Goal: Information Seeking & Learning: Learn about a topic

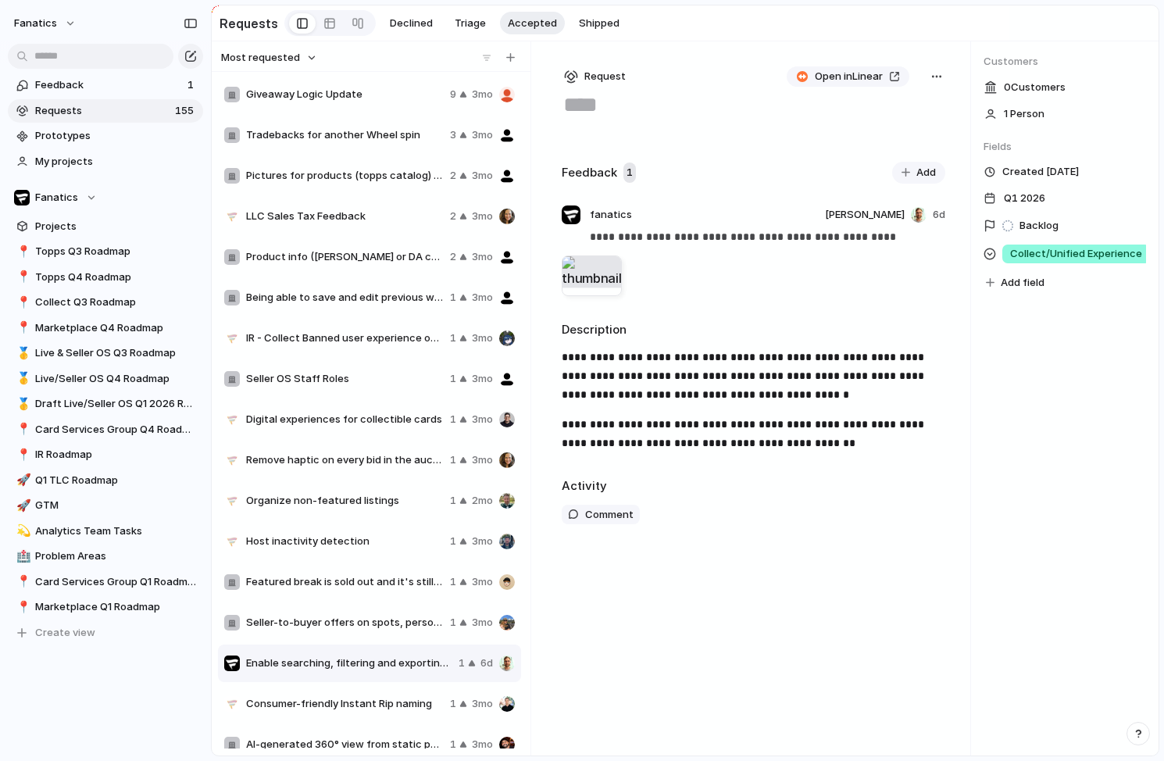
scroll to position [16, 0]
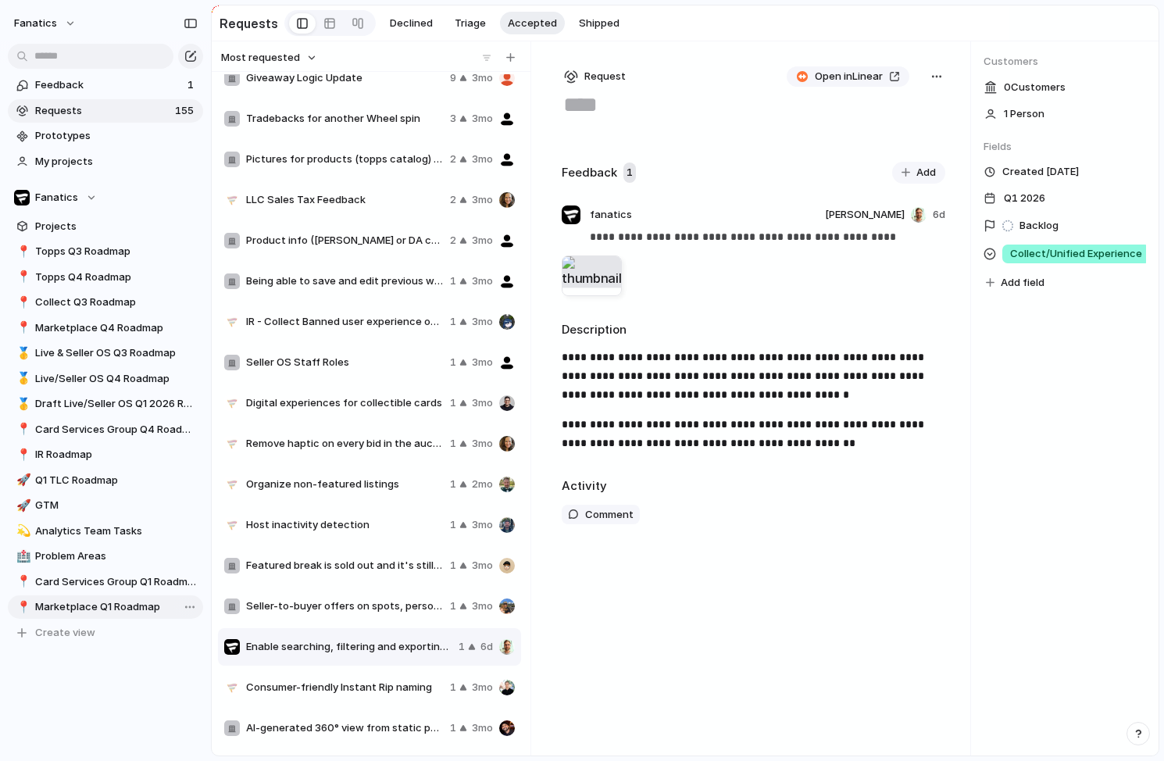
click at [100, 599] on span "Marketplace Q1 Roadmap" at bounding box center [116, 607] width 162 height 16
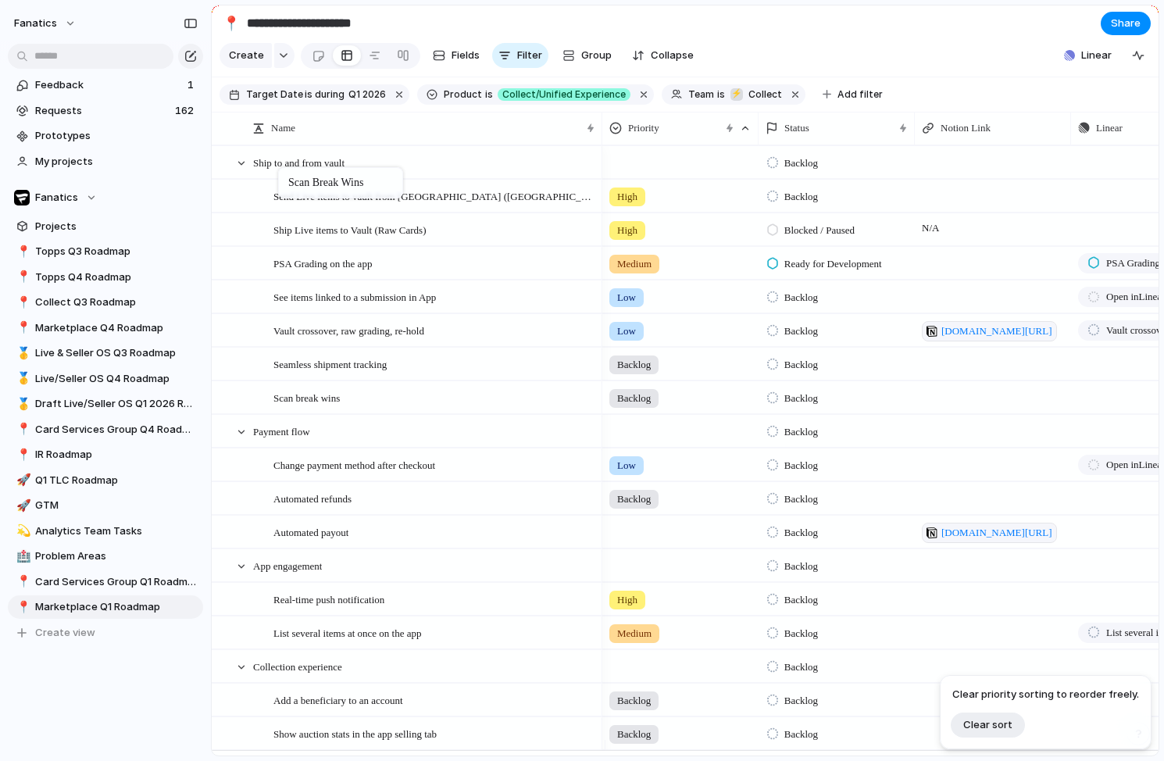
drag, startPoint x: 306, startPoint y: 177, endPoint x: 284, endPoint y: 173, distance: 22.2
click at [904, 241] on div "Blocked / Paused" at bounding box center [834, 227] width 155 height 27
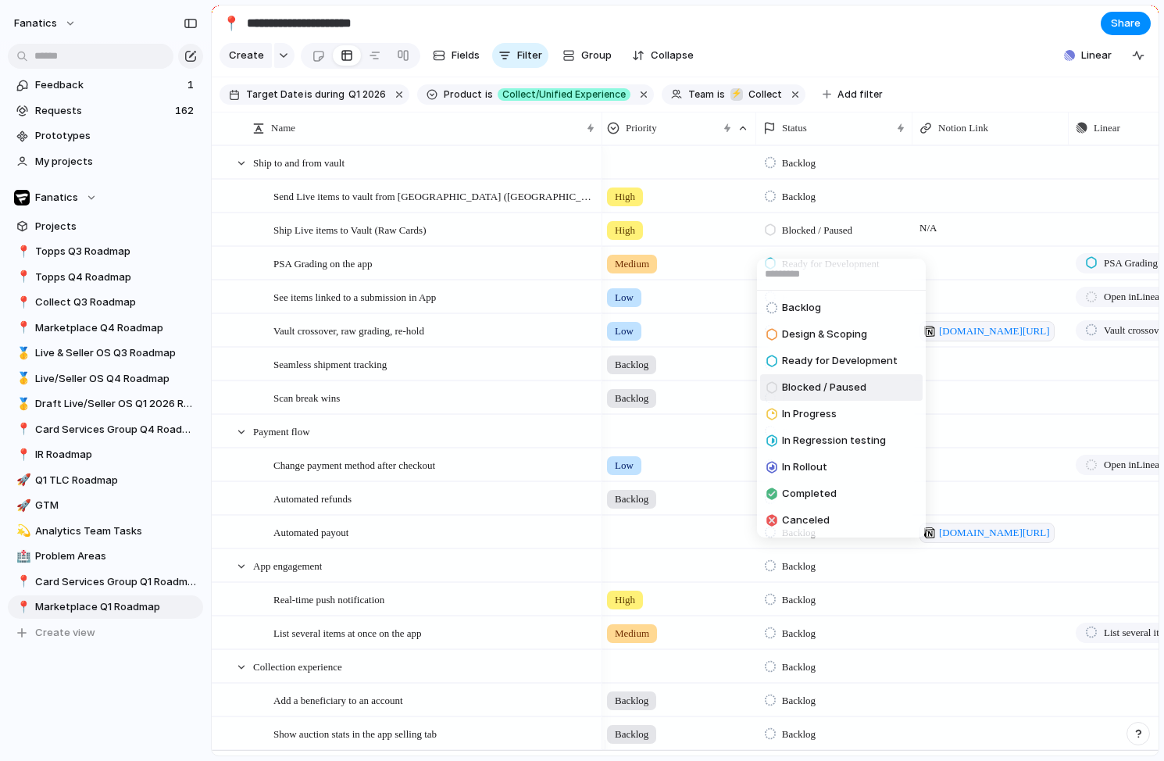
click at [934, 241] on div "Backlog Design & Scoping Ready for Development Blocked / Paused In Progress In …" at bounding box center [582, 380] width 1164 height 761
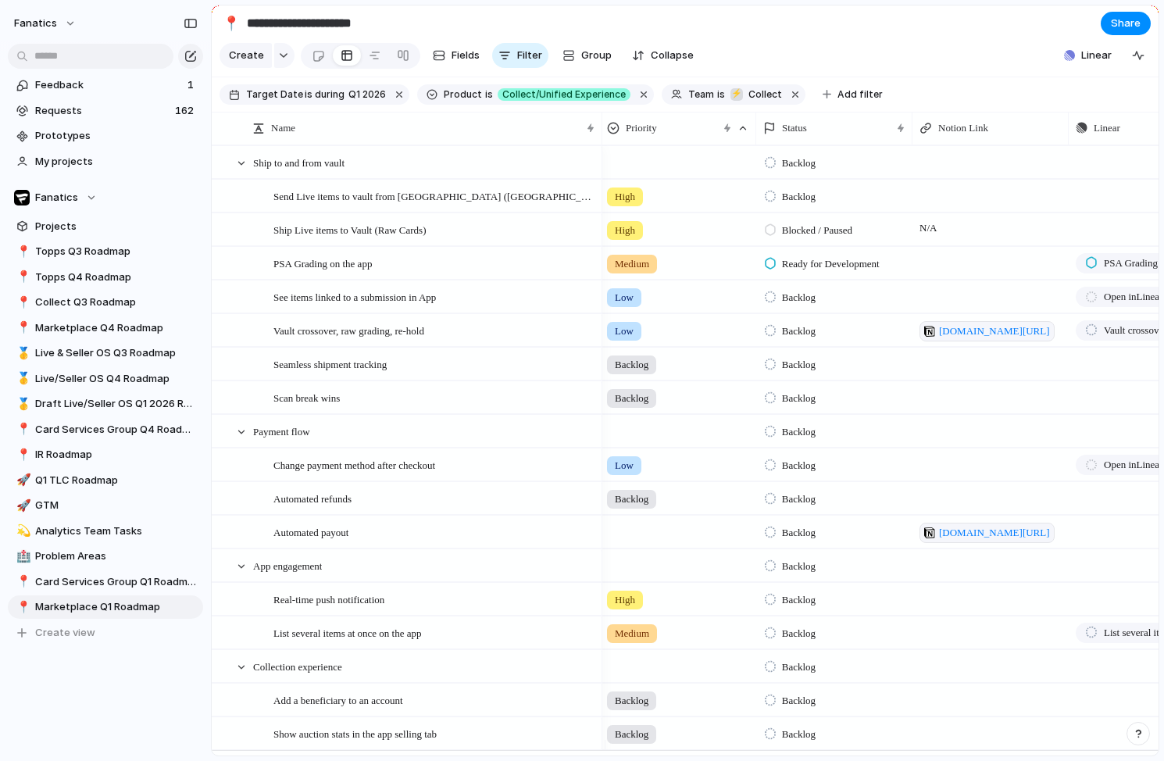
click at [950, 236] on span "N/A" at bounding box center [990, 225] width 155 height 22
type textarea "*"
click at [983, 136] on span "Notion Link" at bounding box center [965, 128] width 50 height 16
click at [976, 196] on li "Hide" at bounding box center [979, 199] width 115 height 25
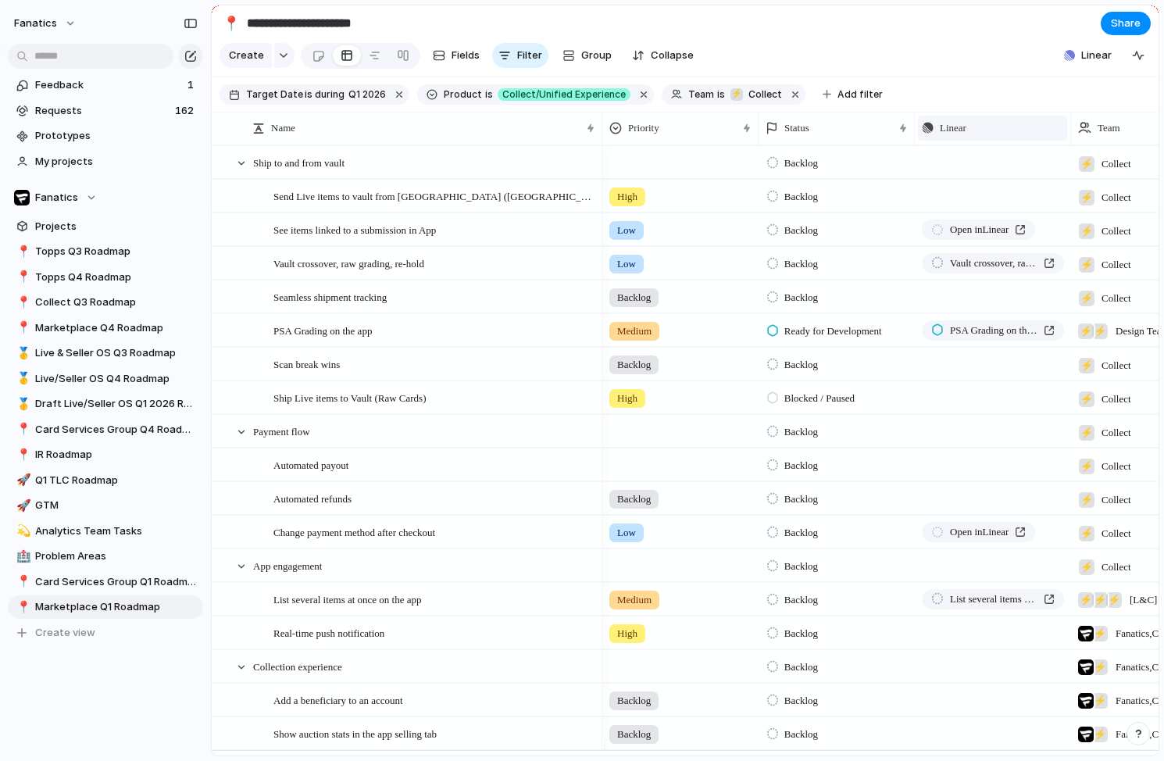
click at [972, 136] on div "Linear" at bounding box center [992, 128] width 141 height 16
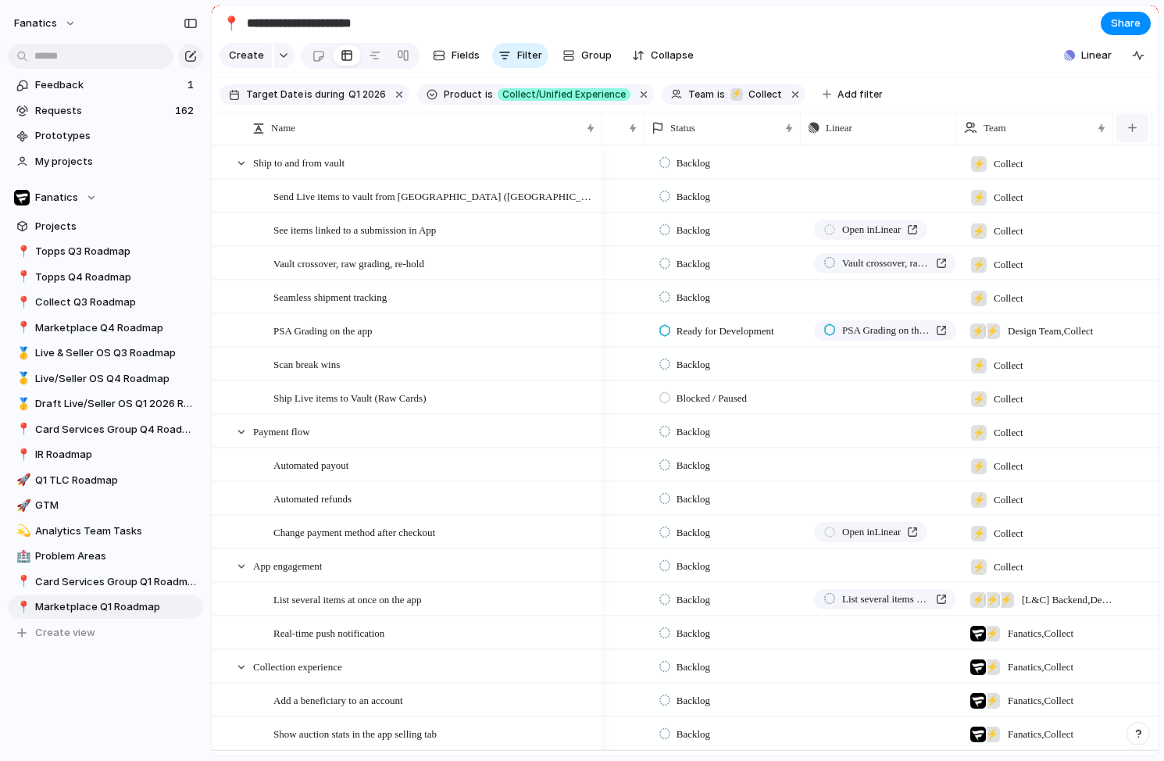
click at [1129, 132] on div "button" at bounding box center [1132, 127] width 9 height 9
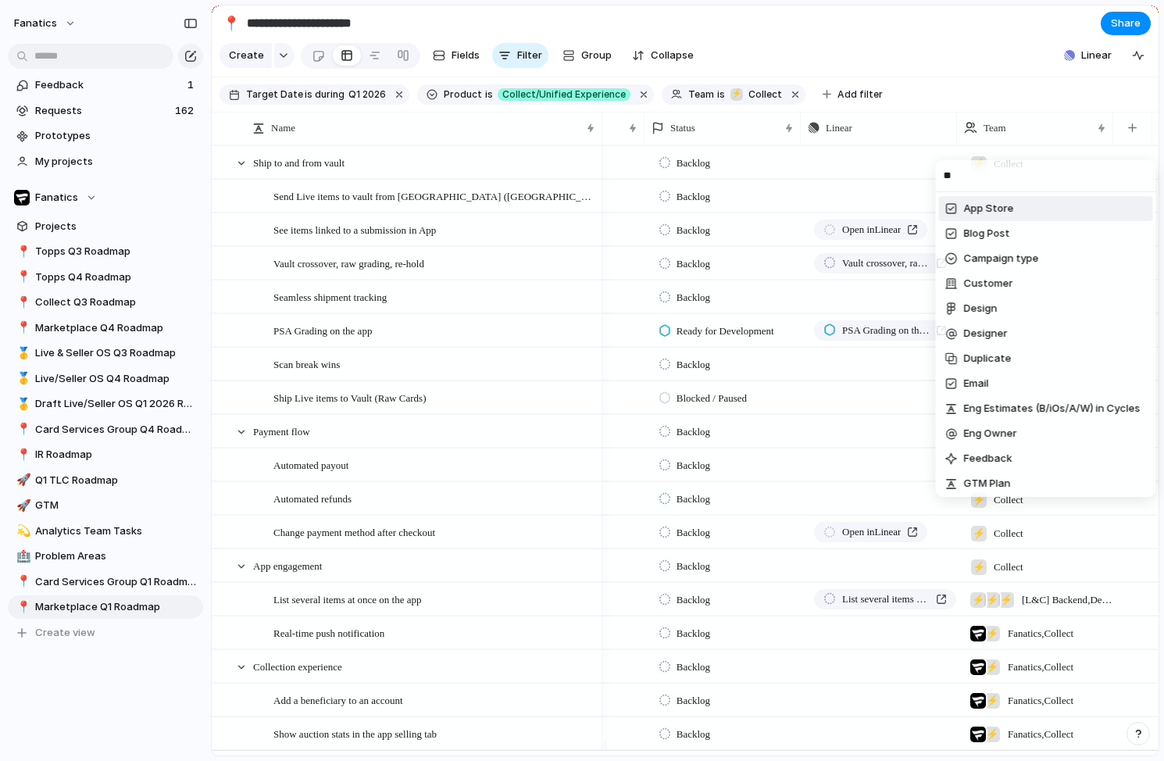
type input "***"
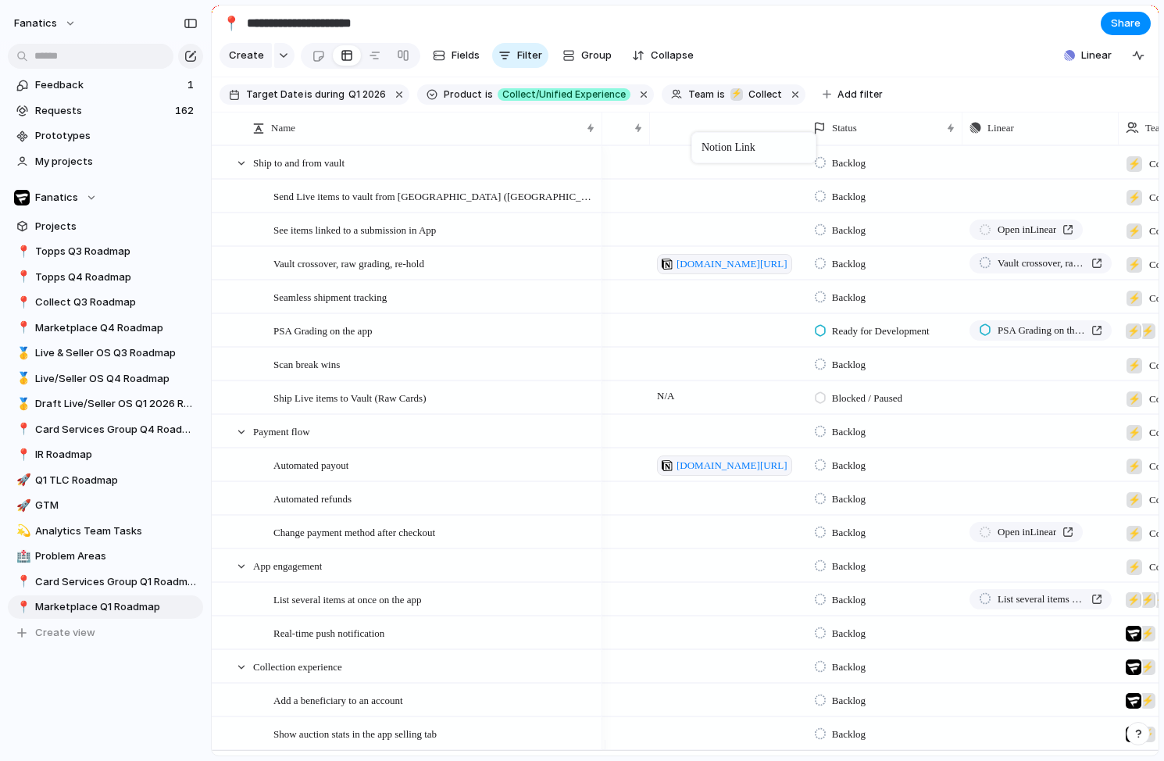
drag, startPoint x: 1017, startPoint y: 143, endPoint x: 699, endPoint y: 135, distance: 318.0
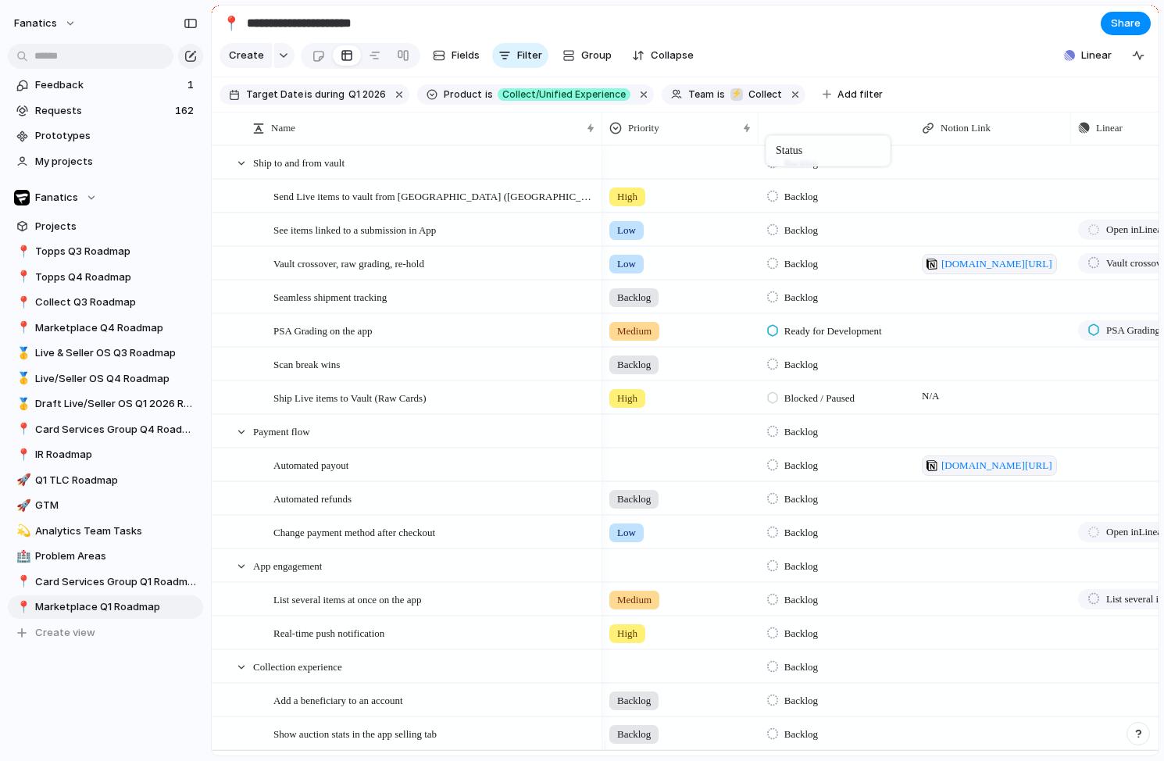
drag, startPoint x: 955, startPoint y: 133, endPoint x: 785, endPoint y: 141, distance: 169.7
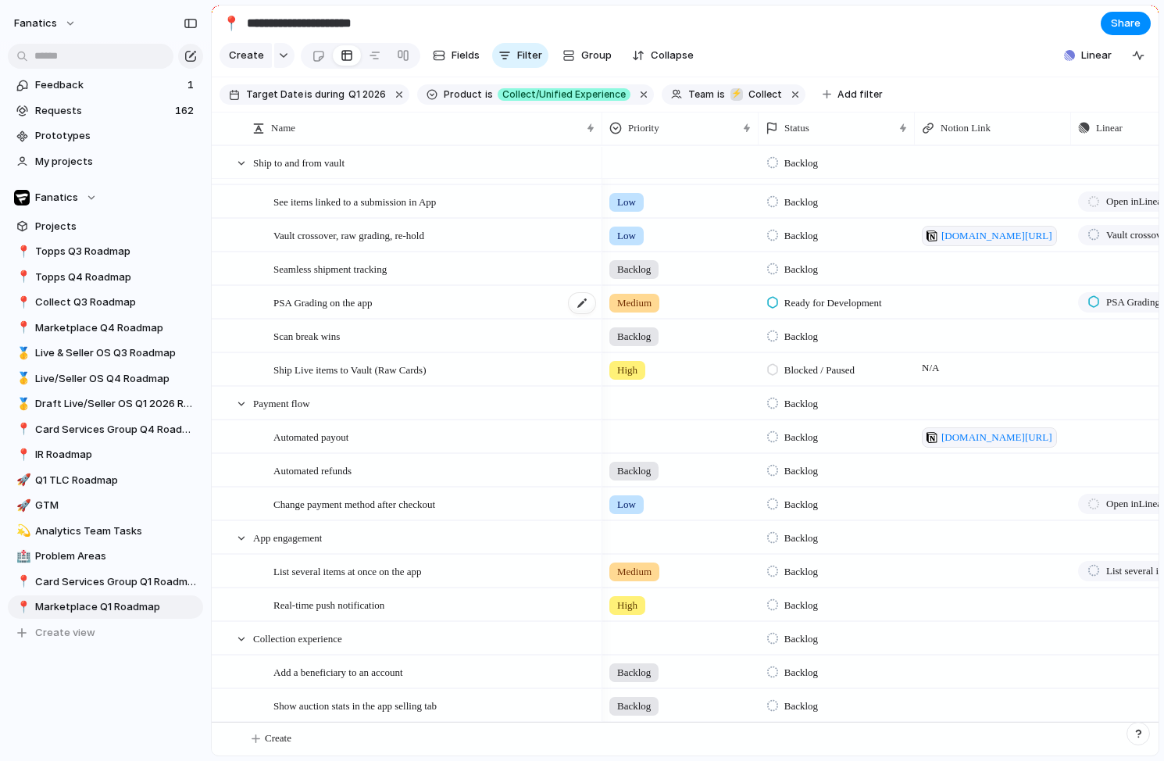
click at [345, 305] on span "PSA Grading on the app" at bounding box center [322, 302] width 98 height 18
click at [345, 204] on span "See items linked to a submission in App" at bounding box center [354, 201] width 162 height 18
click at [348, 234] on span "Vault crossover, raw grading, re-hold" at bounding box center [348, 235] width 151 height 18
click at [349, 259] on span "Seamless shipment tracking" at bounding box center [329, 268] width 113 height 18
click at [352, 320] on div "Scan break wins" at bounding box center [434, 336] width 323 height 32
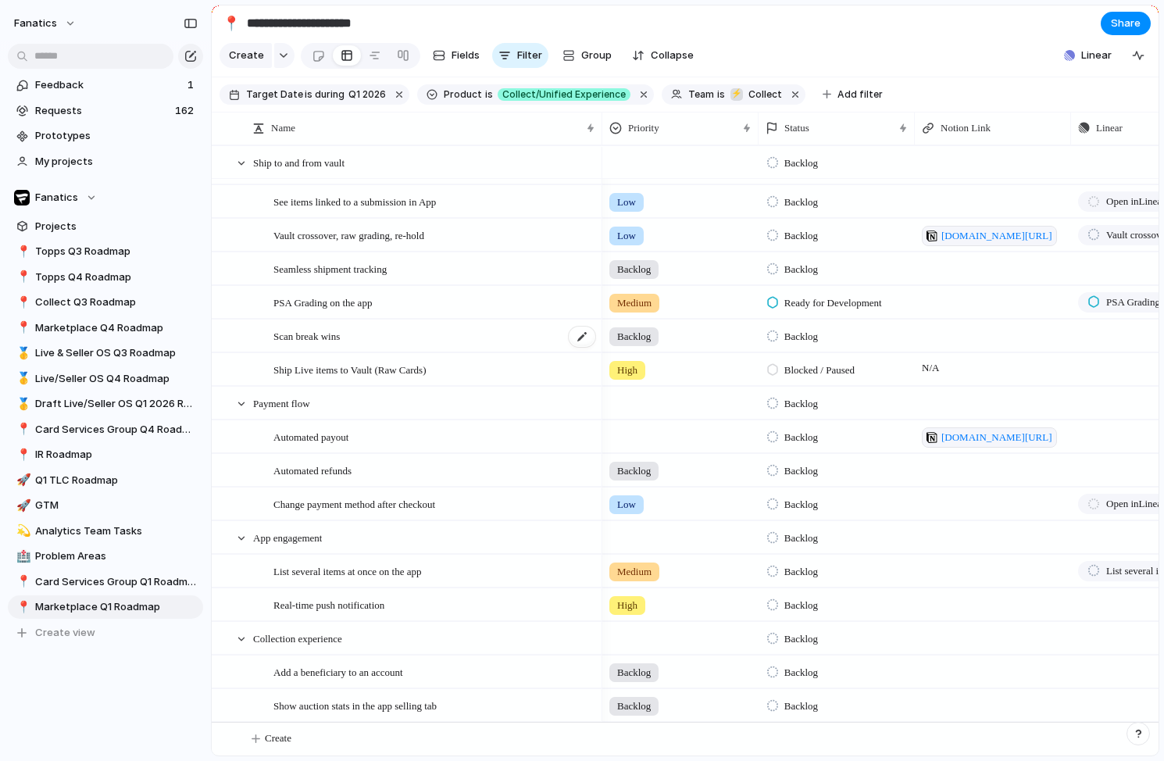
click at [355, 334] on div "Scan break wins" at bounding box center [434, 336] width 323 height 32
click at [356, 308] on span "PSA Grading on the app" at bounding box center [322, 302] width 98 height 18
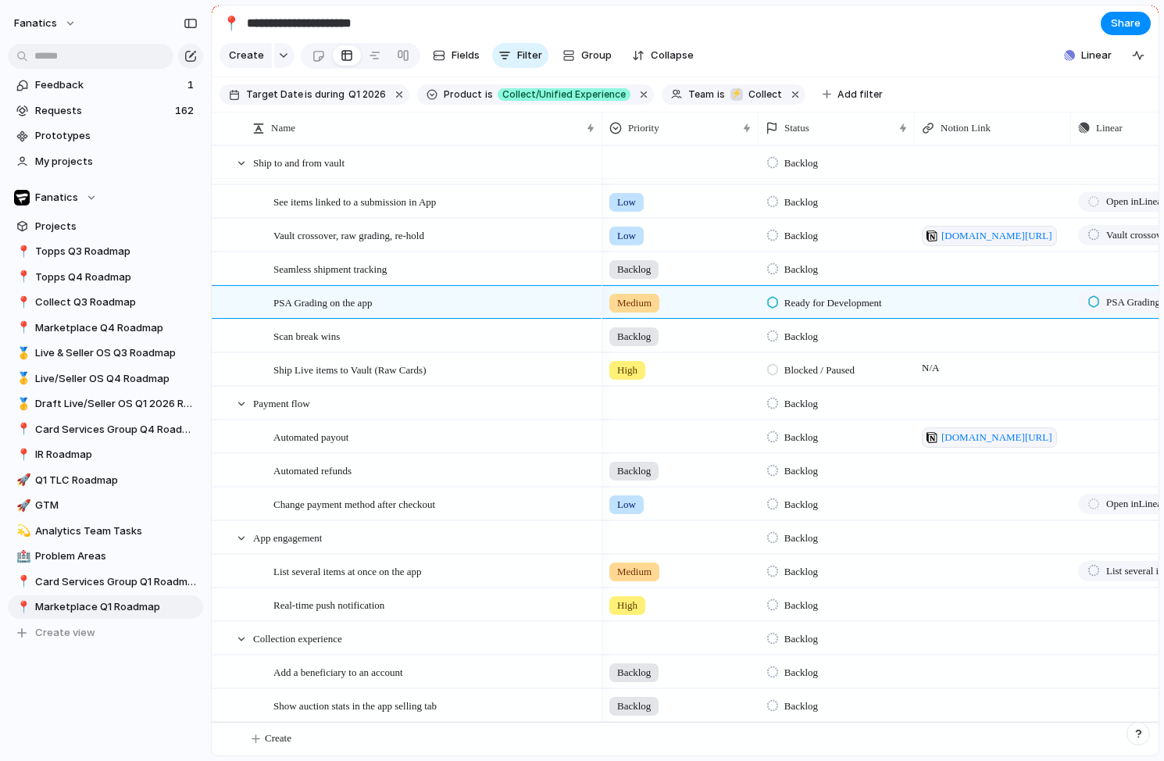
click at [369, 355] on div "Ship Live items to Vault (Raw Cards)" at bounding box center [434, 370] width 323 height 32
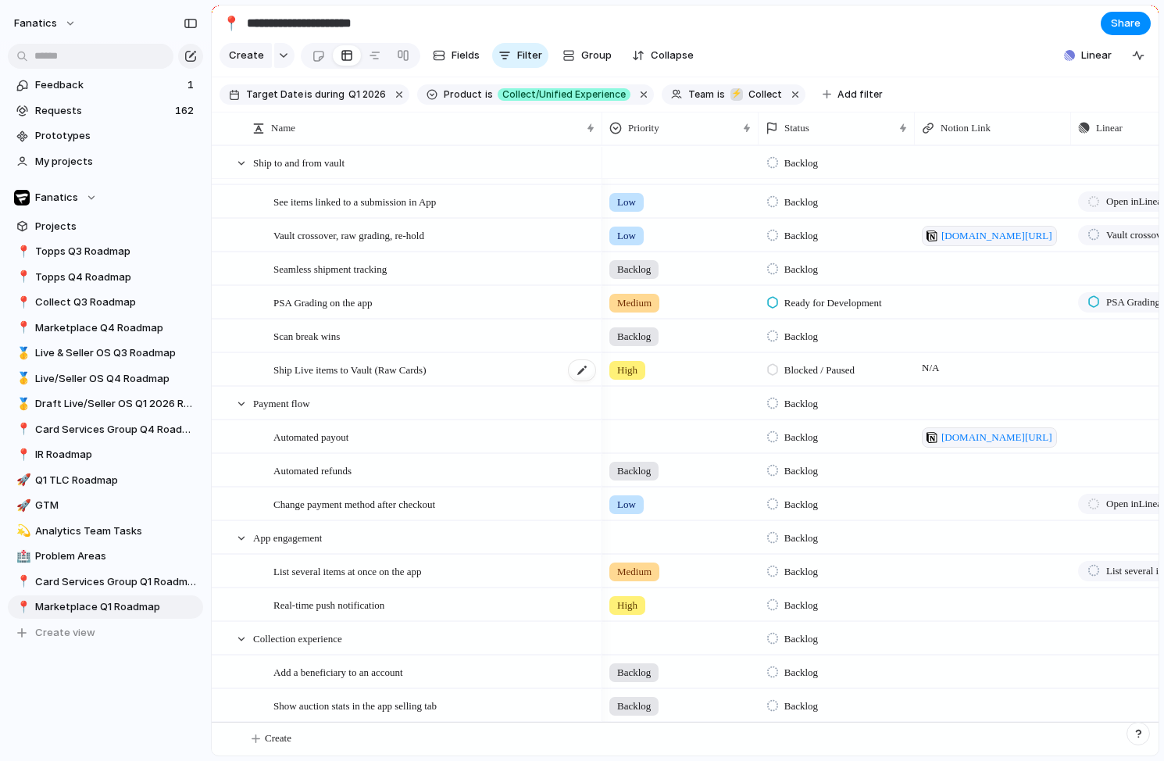
click at [372, 366] on span "Ship Live items to Vault (Raw Cards)" at bounding box center [349, 369] width 152 height 18
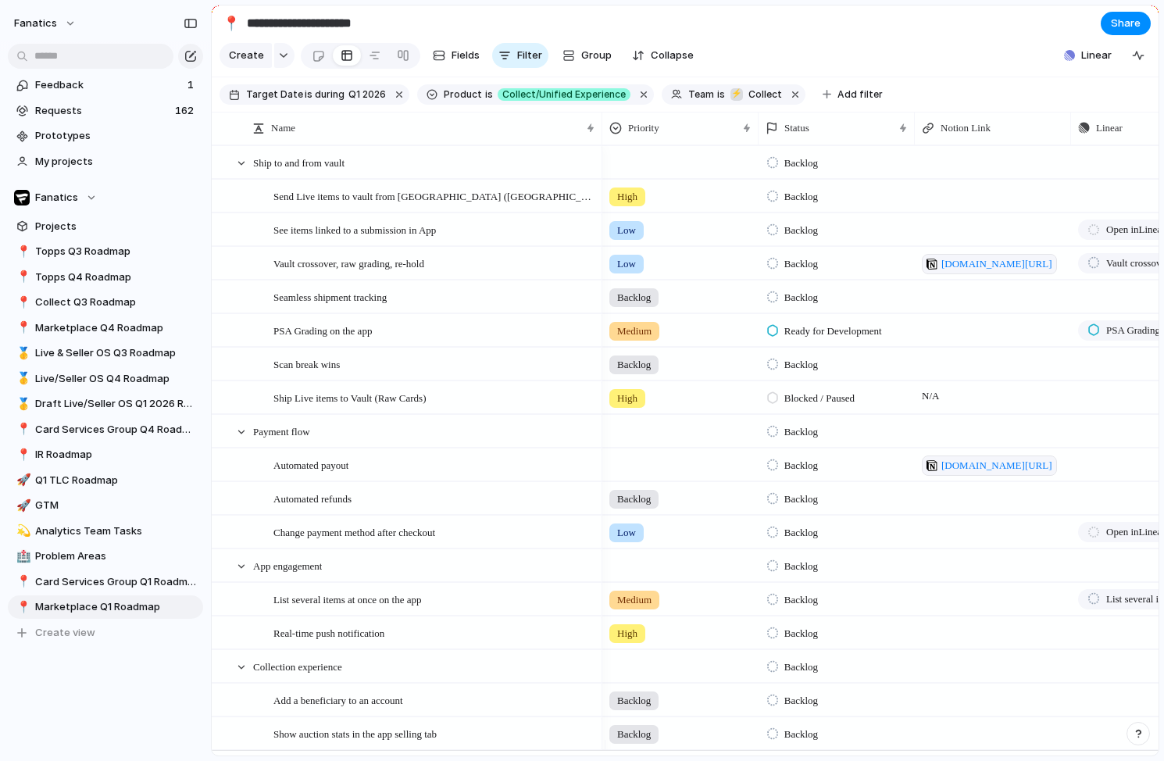
click at [959, 98] on section "Target Date is during Q1 2026 Product is Collect/Unified Experience Team is ⚡ C…" at bounding box center [685, 94] width 947 height 35
click at [328, 102] on span "during" at bounding box center [328, 94] width 32 height 14
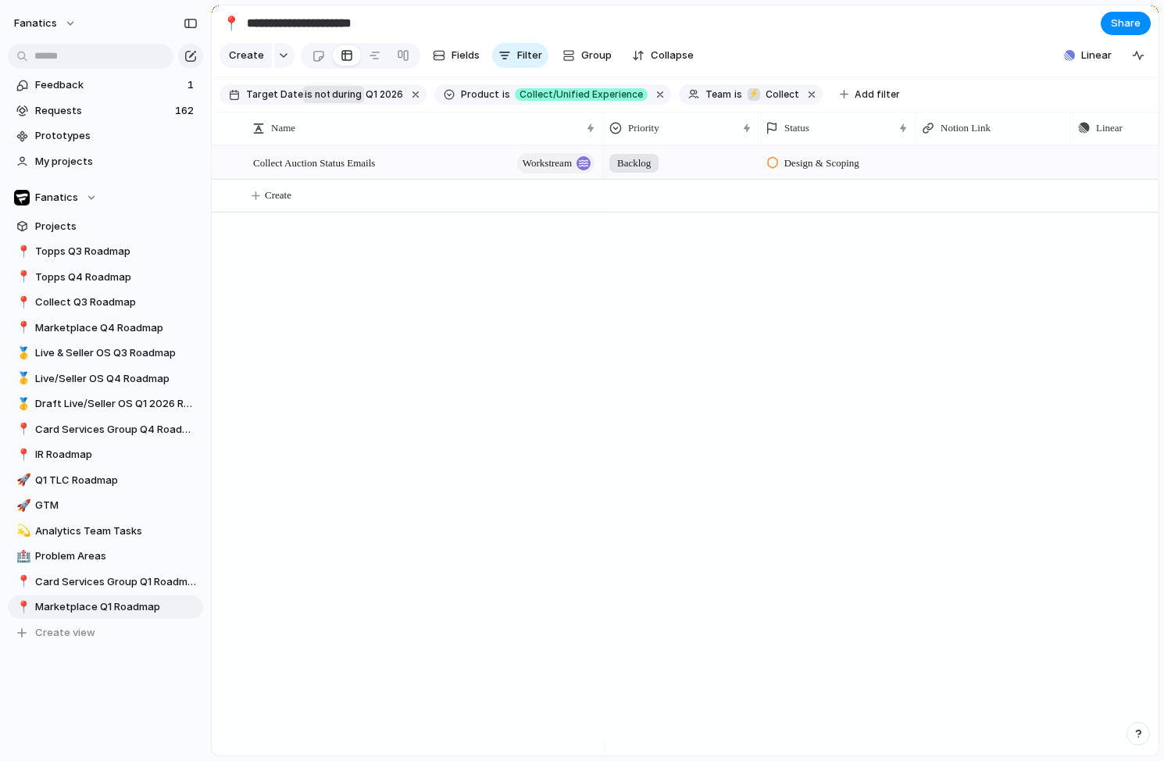
click at [330, 102] on span "during" at bounding box center [346, 94] width 32 height 14
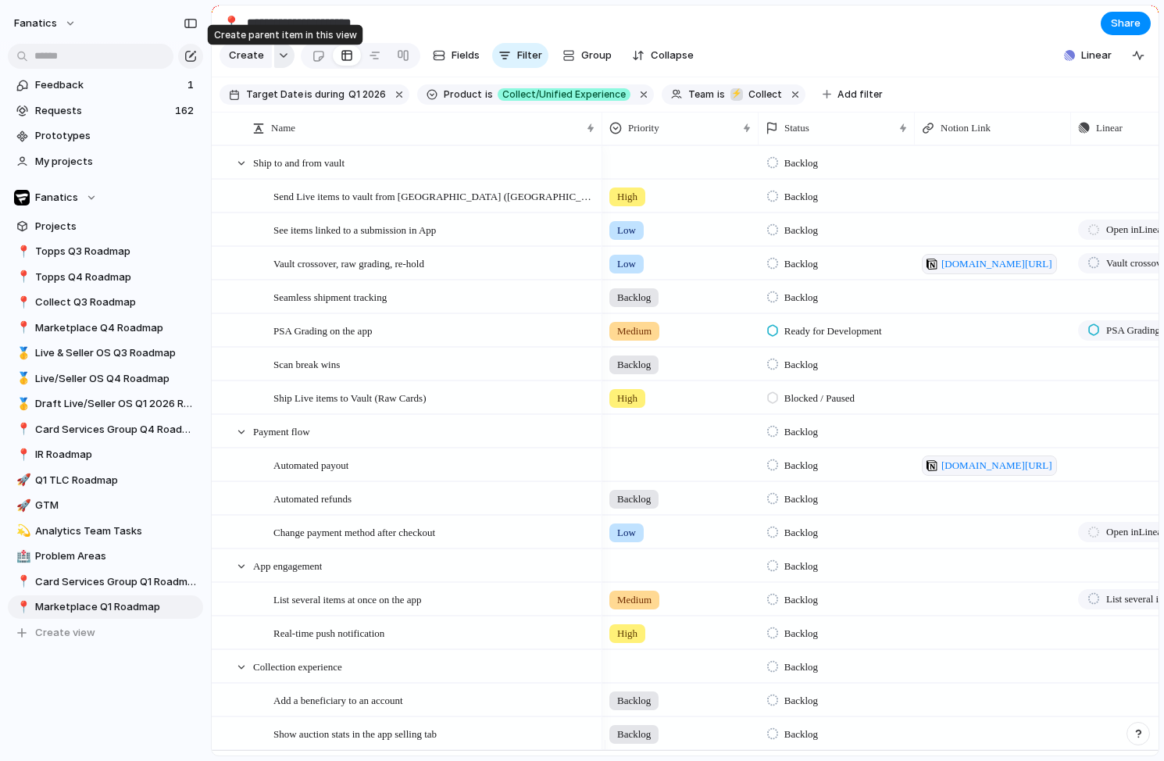
click at [284, 57] on button "button" at bounding box center [284, 55] width 20 height 25
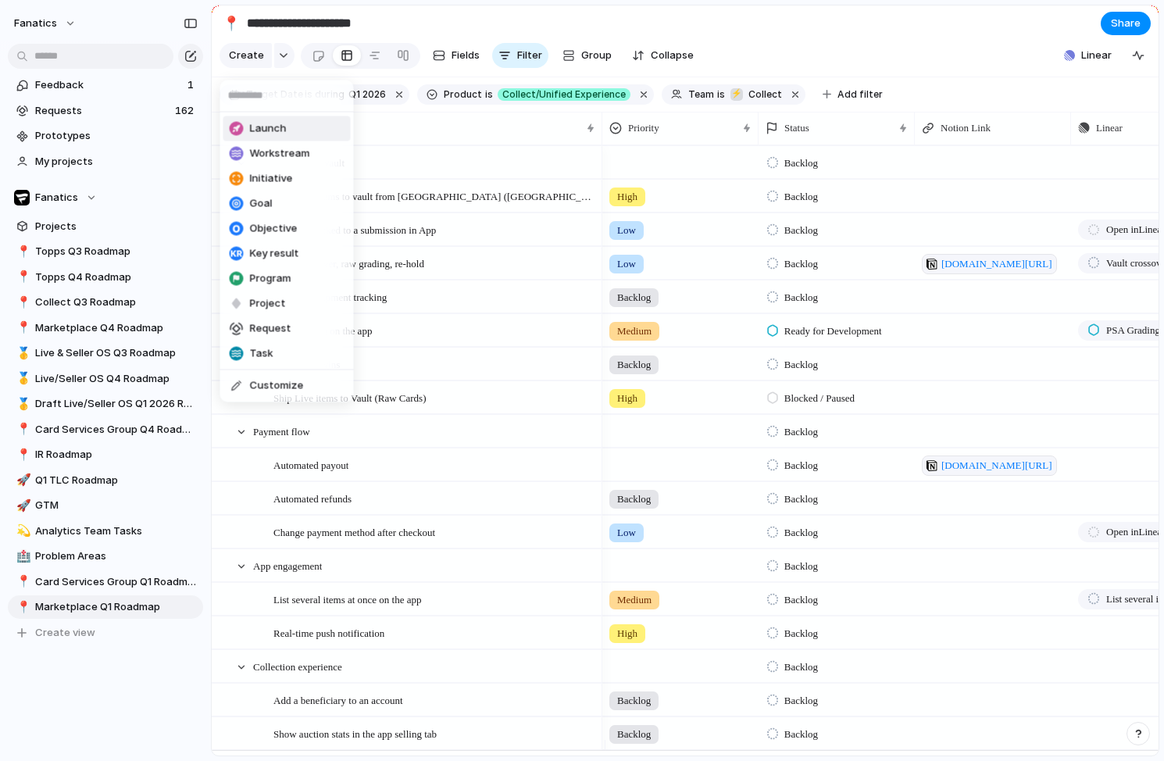
click at [284, 60] on div "Launch Workstream Initiative Goal Objective Key result Program Project Request …" at bounding box center [582, 380] width 1164 height 761
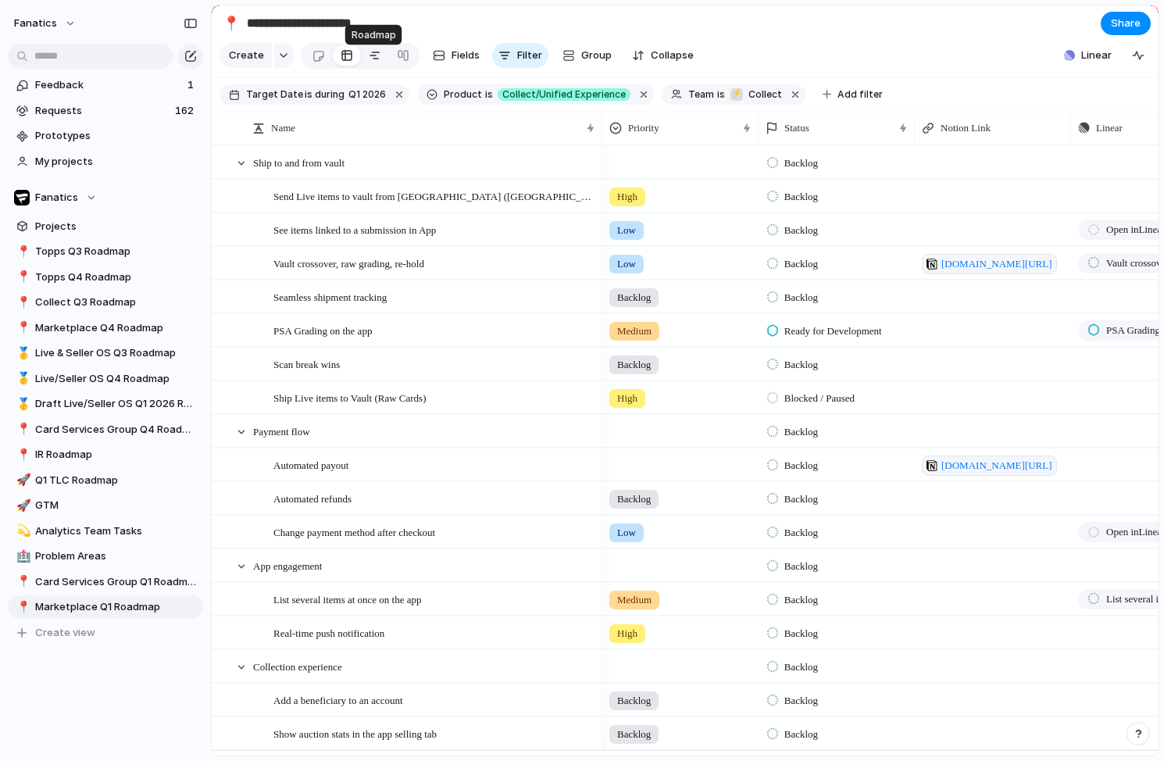
click at [374, 64] on div at bounding box center [375, 55] width 12 height 25
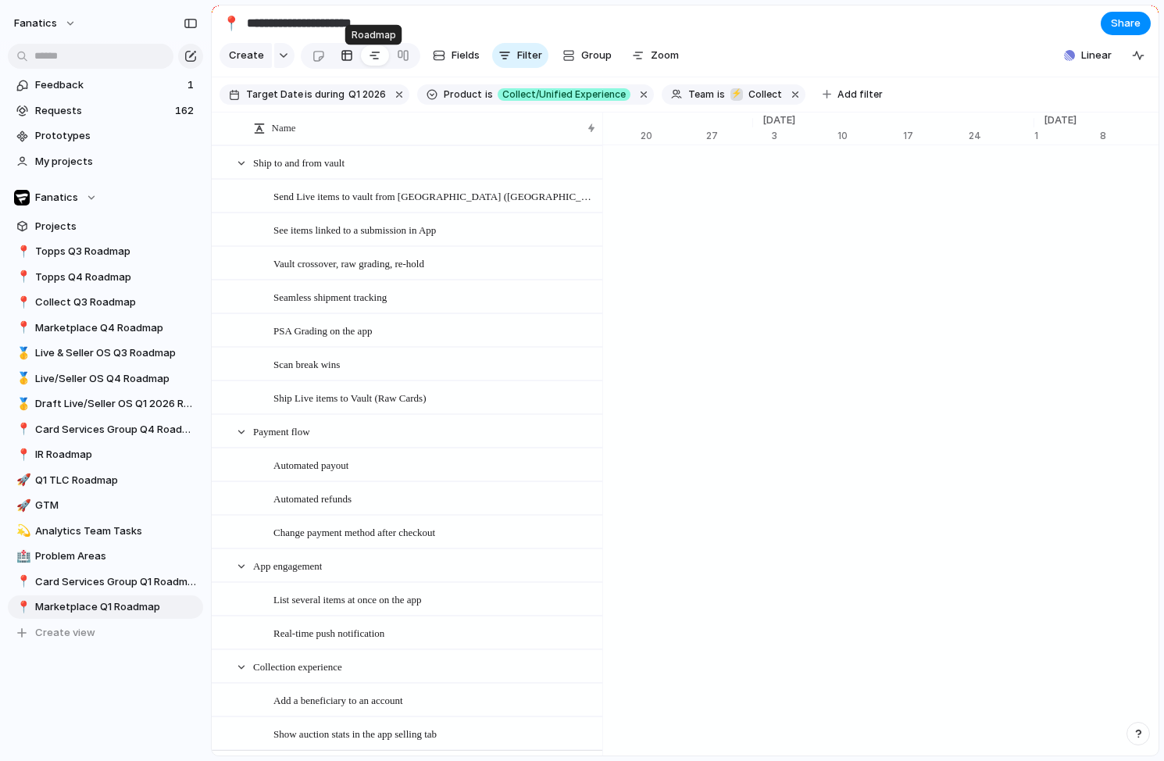
scroll to position [0, 10414]
click at [342, 59] on div at bounding box center [347, 55] width 12 height 25
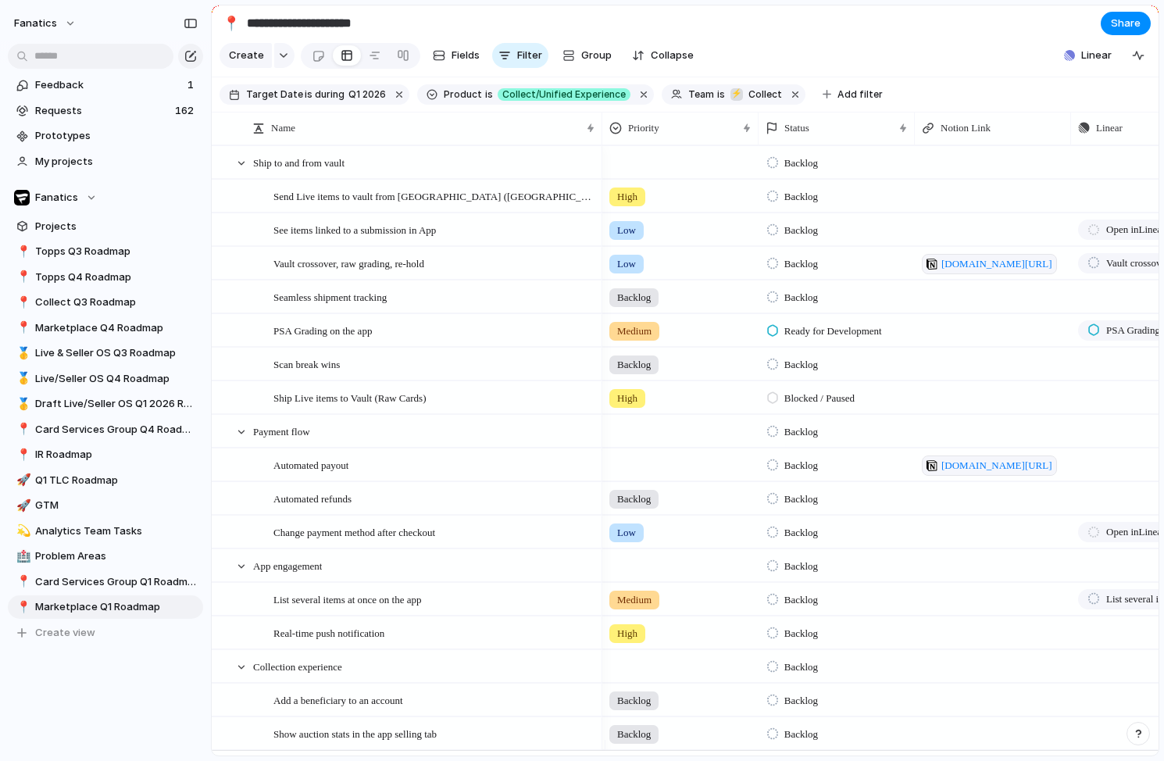
click at [484, 66] on div "Create Fields Filter Group Zoom Collapse" at bounding box center [459, 56] width 480 height 32
click at [476, 63] on span "Fields" at bounding box center [465, 56] width 28 height 16
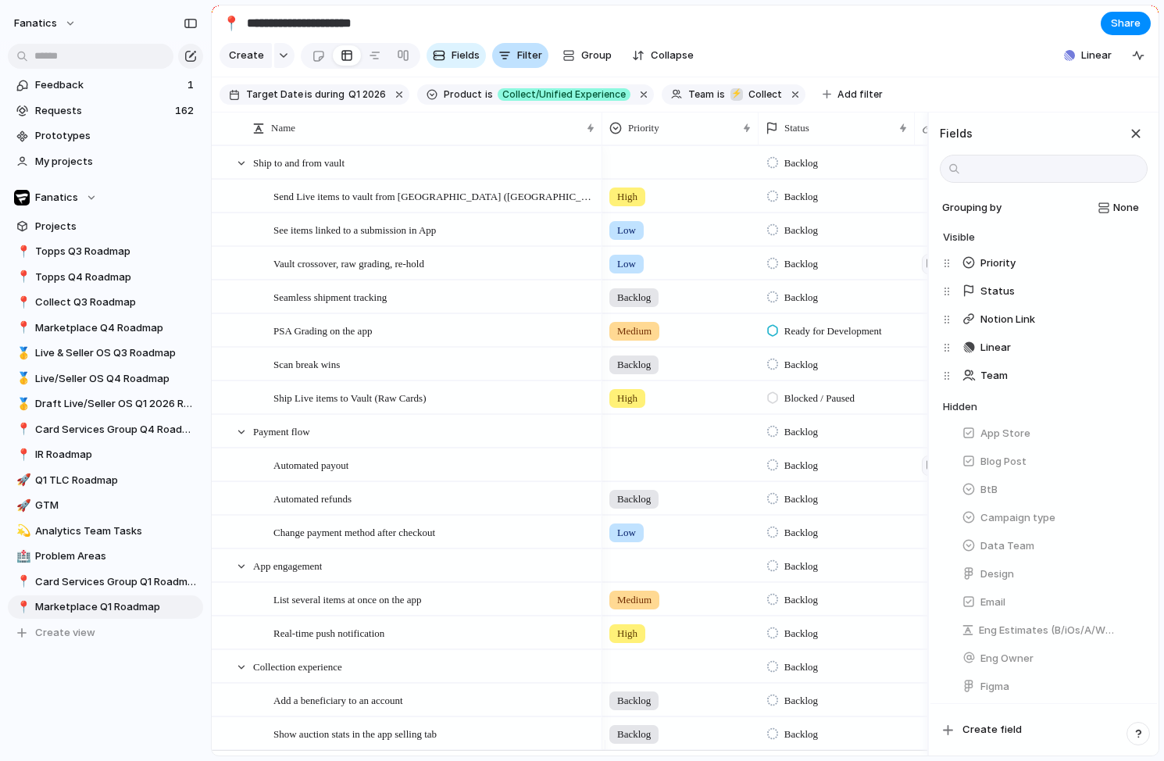
click at [524, 63] on span "Filter" at bounding box center [529, 56] width 25 height 16
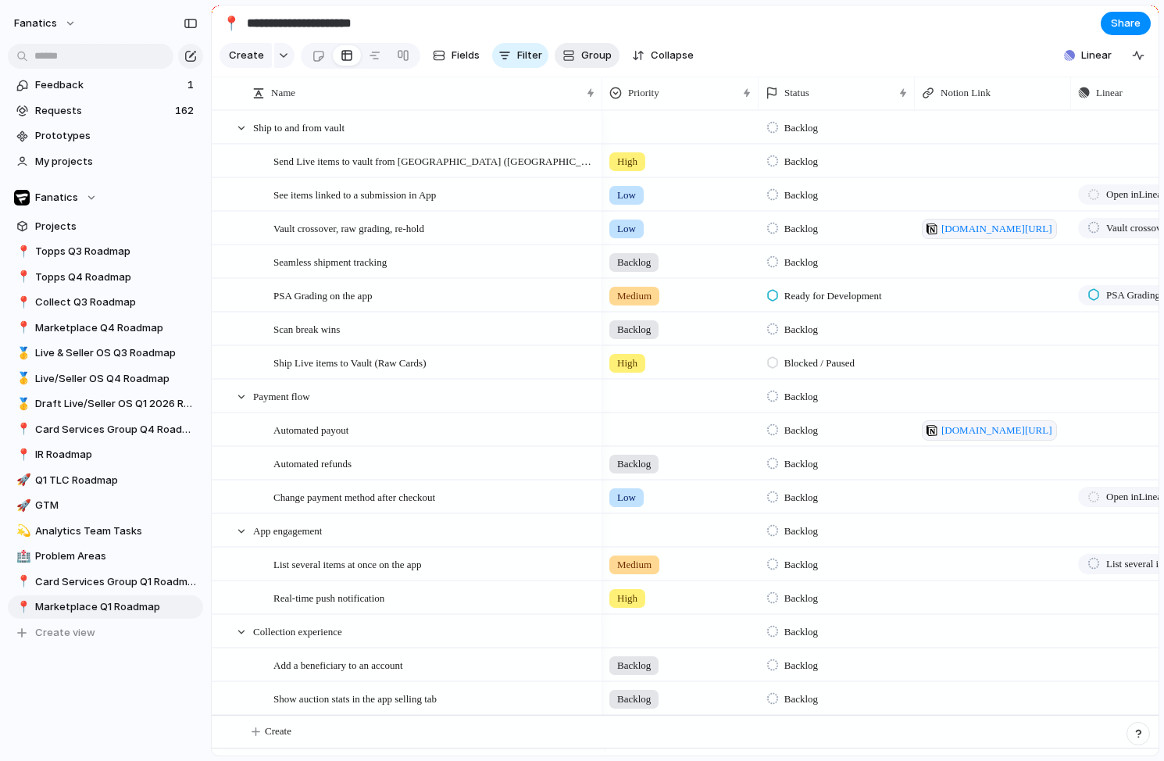
click at [583, 68] on button "Group" at bounding box center [587, 55] width 65 height 25
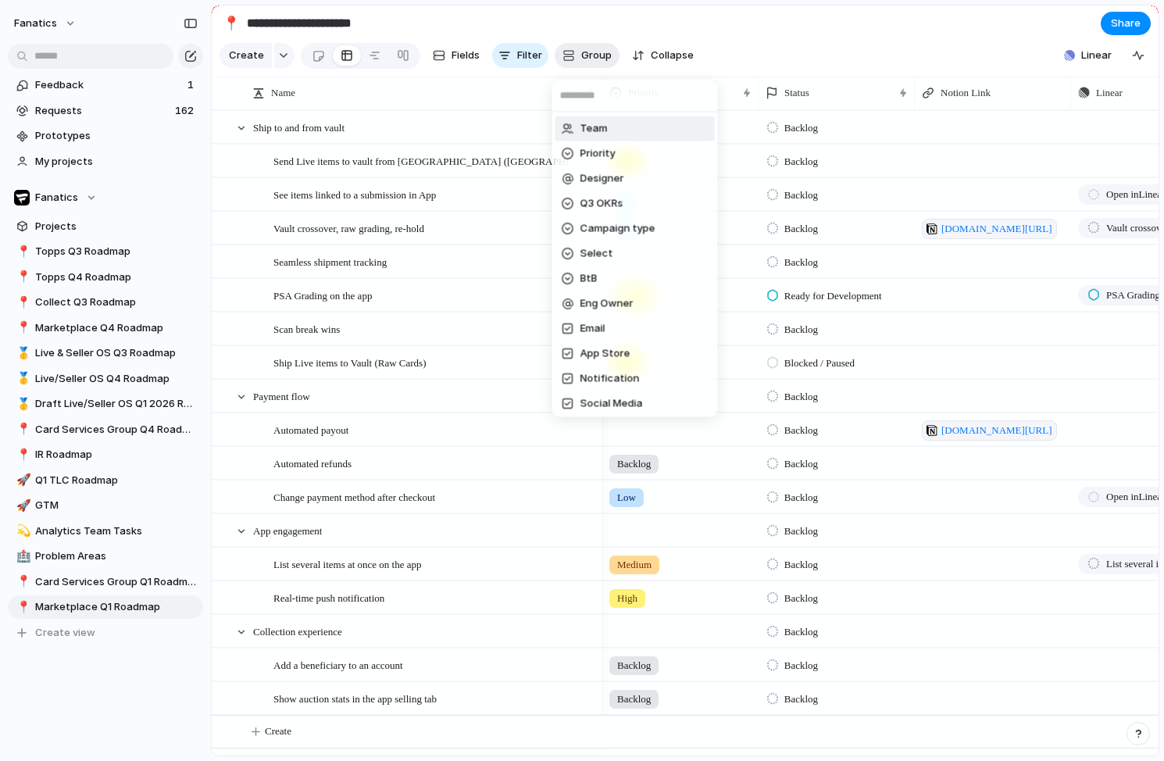
click at [583, 69] on div "Team Priority Designer Q3 OKRs Campaign type Select BtB Eng Owner Email App Sto…" at bounding box center [582, 380] width 1164 height 761
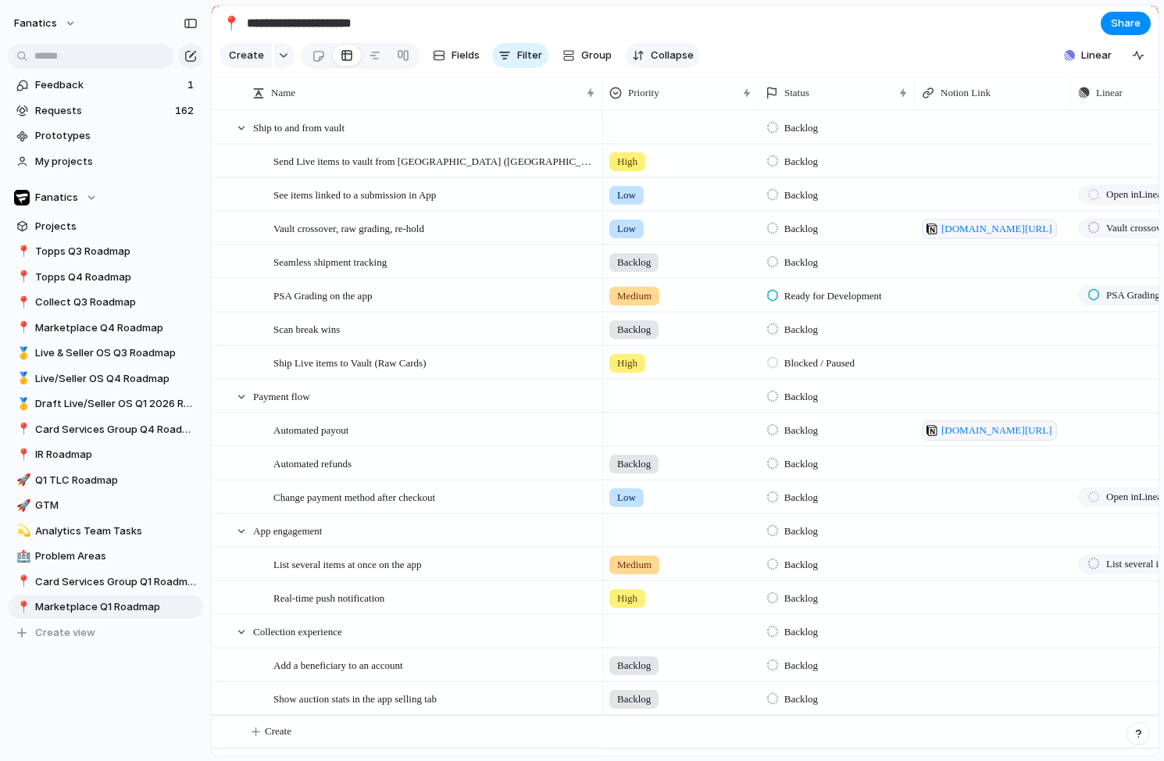
click at [644, 63] on button "Collapse" at bounding box center [663, 55] width 74 height 25
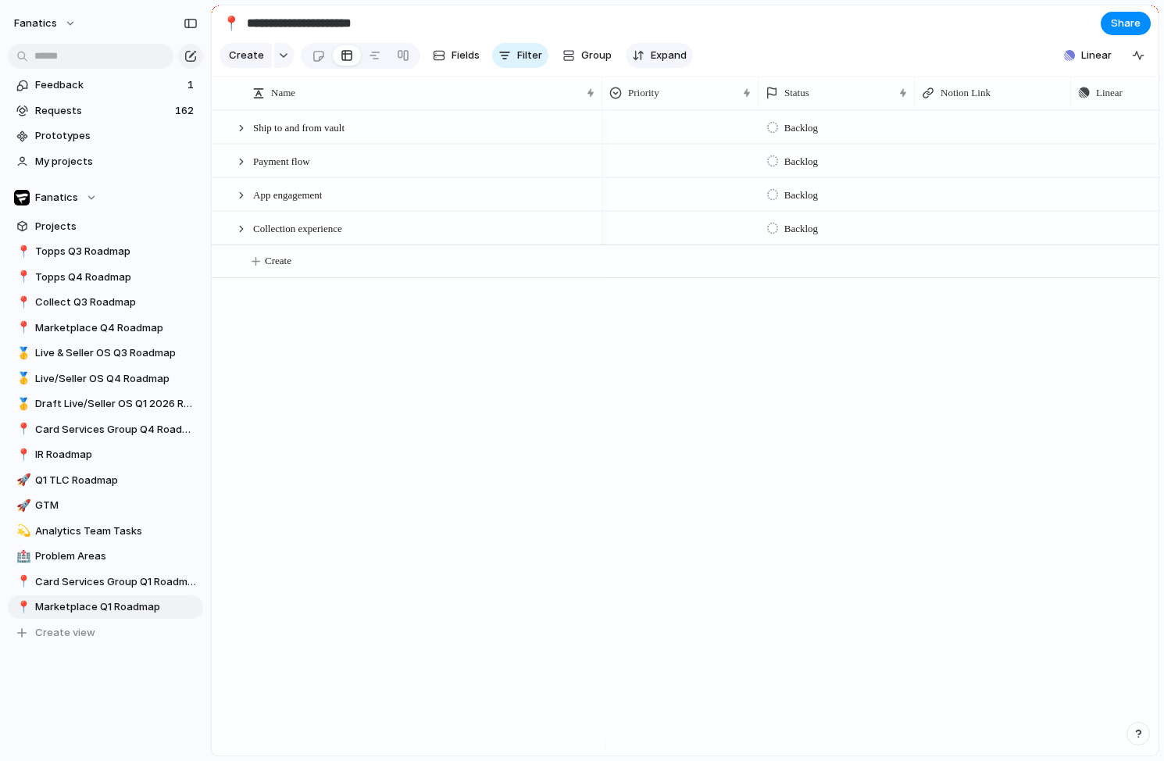
click at [644, 63] on button "Expand" at bounding box center [659, 55] width 67 height 25
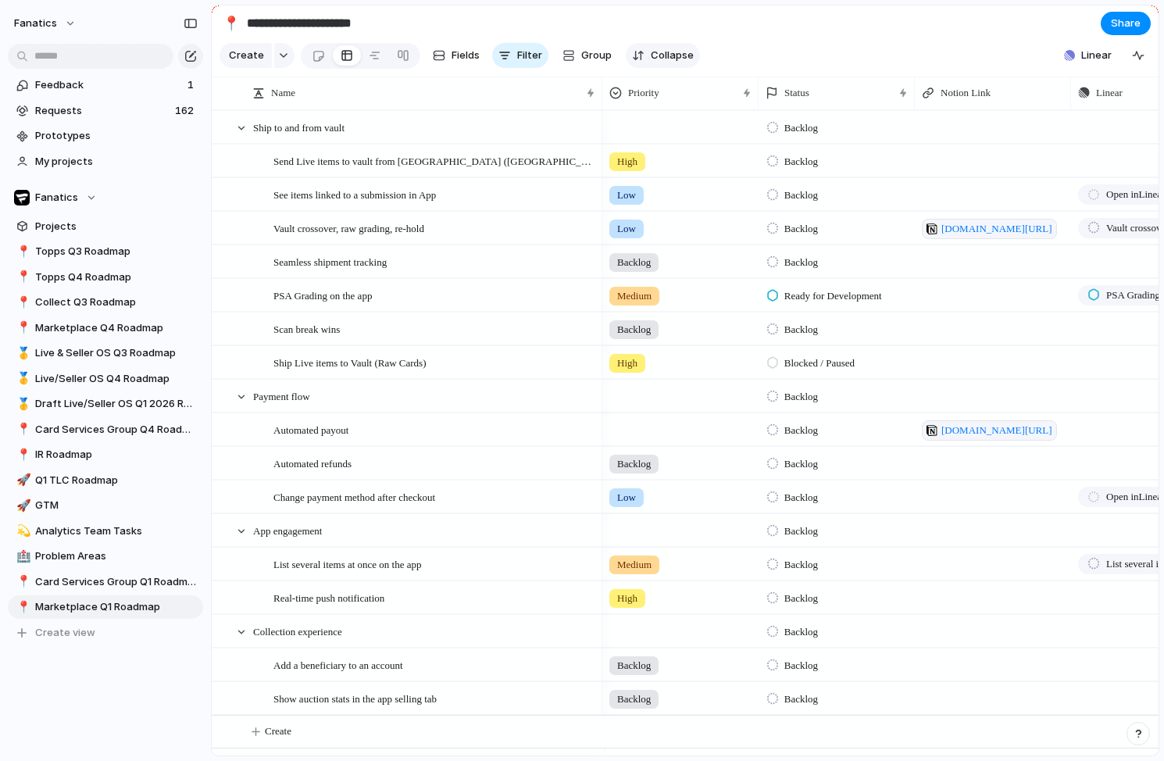
click at [644, 63] on button "Collapse" at bounding box center [663, 55] width 74 height 25
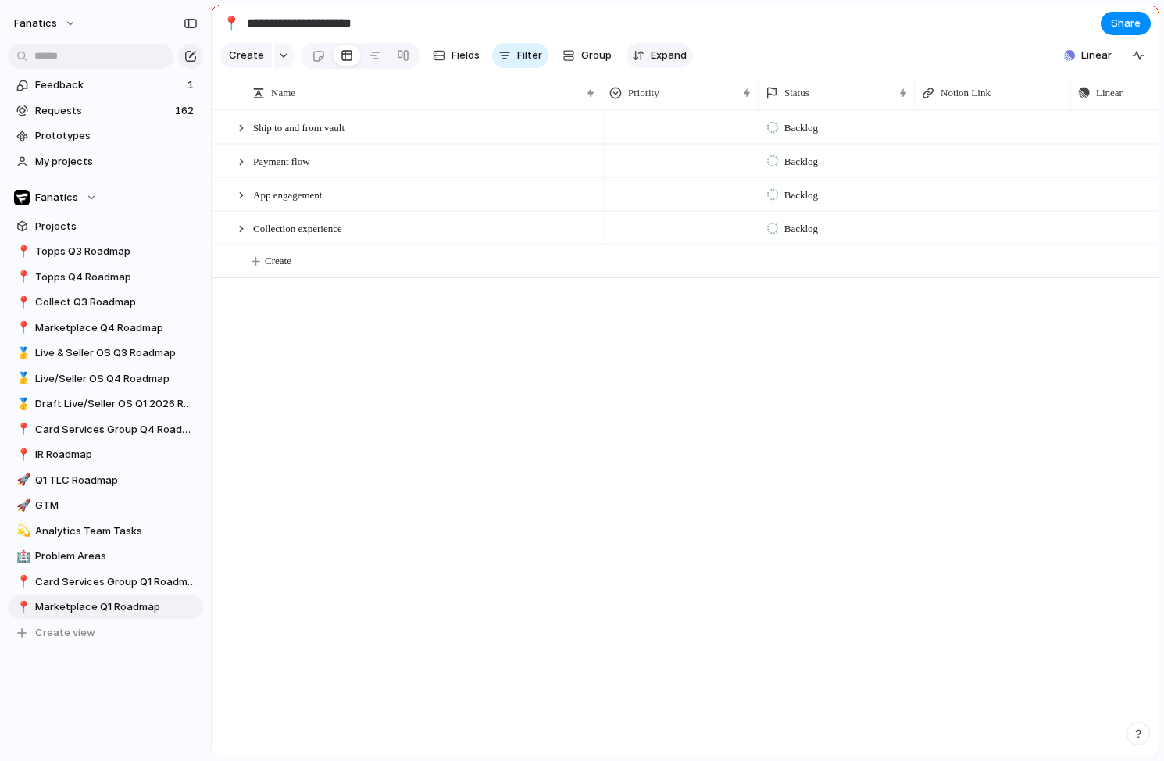
click at [644, 63] on button "Expand" at bounding box center [659, 55] width 67 height 25
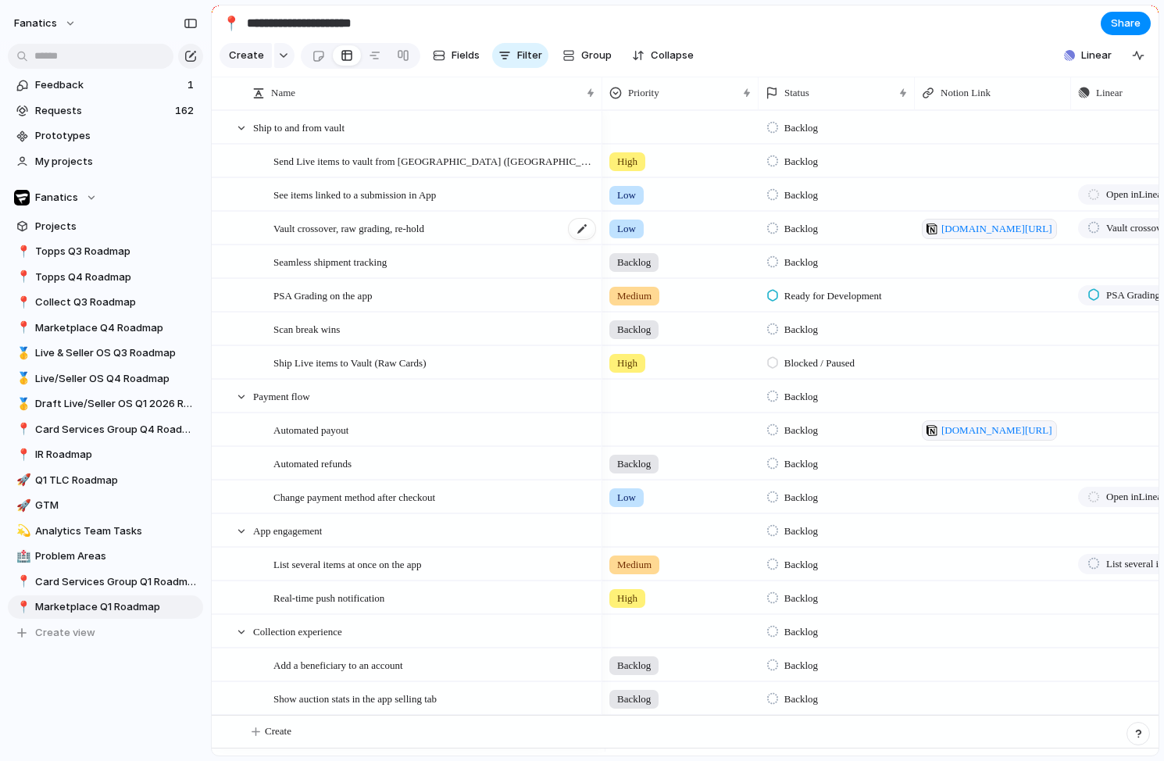
scroll to position [5, 0]
click at [285, 734] on span "Create" at bounding box center [278, 731] width 27 height 16
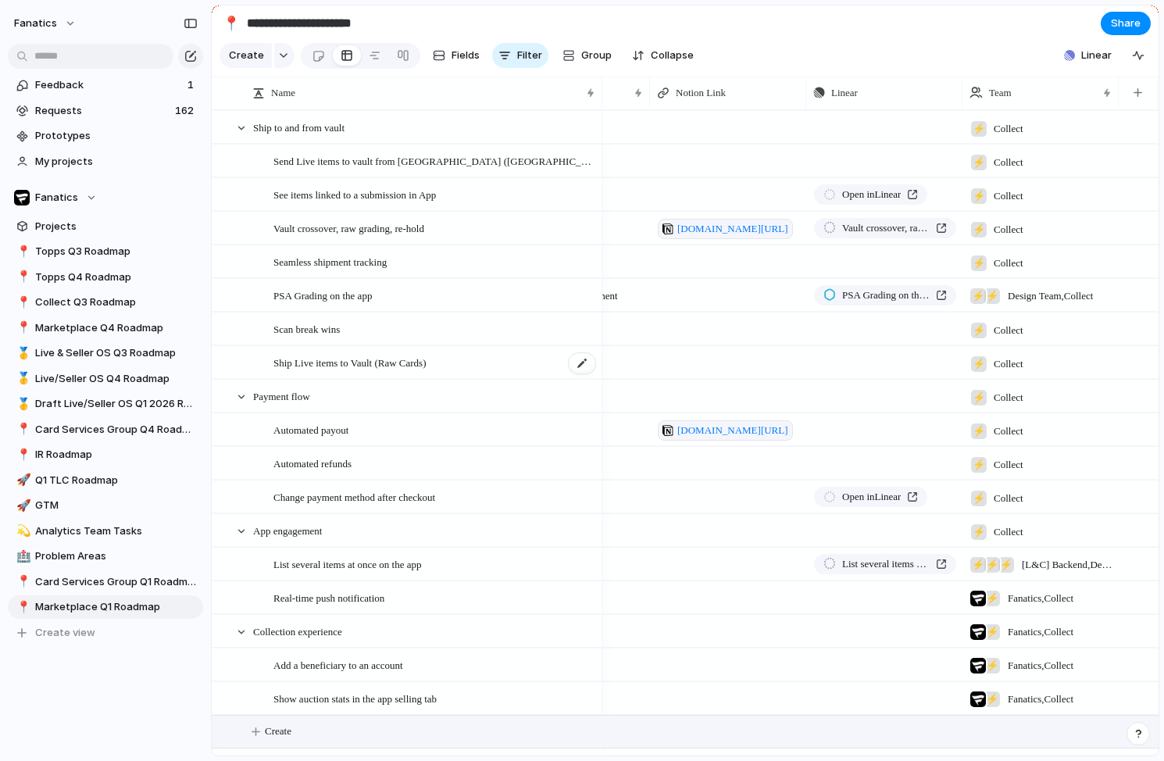
scroll to position [0, 0]
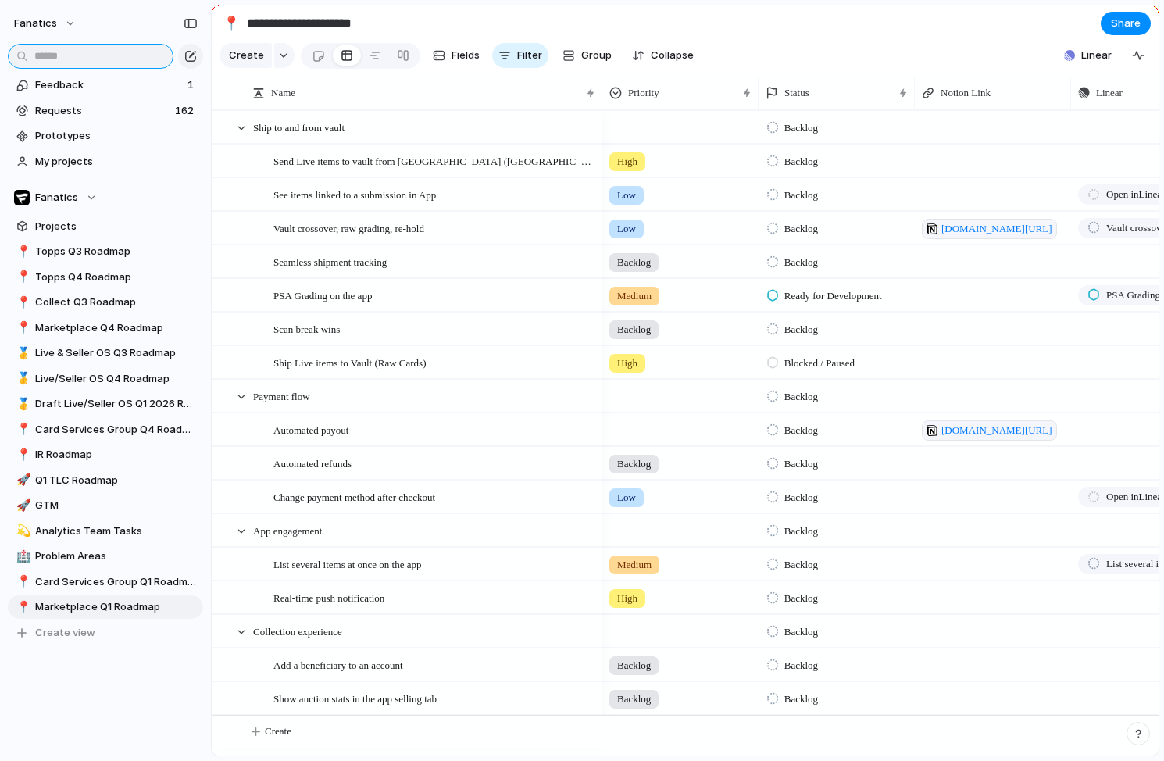
click at [59, 61] on input "text" at bounding box center [91, 56] width 166 height 25
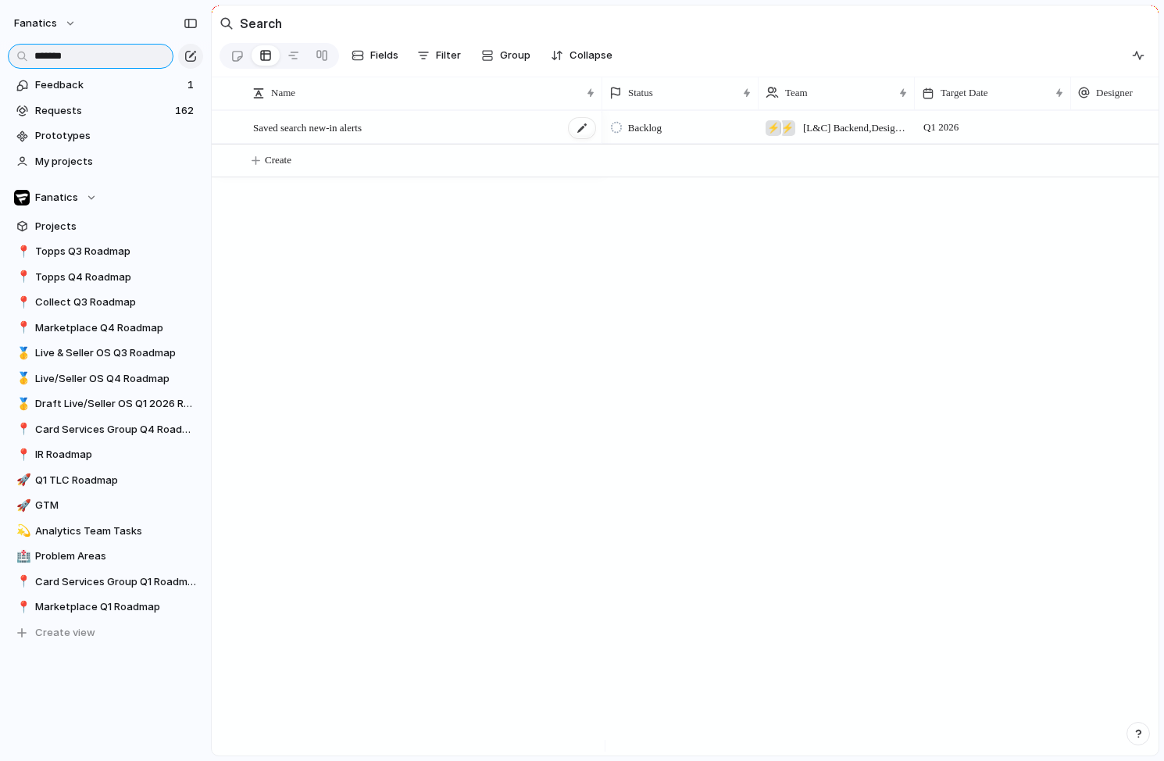
type input "******"
click at [362, 136] on span "Saved search new-in alerts" at bounding box center [307, 127] width 109 height 18
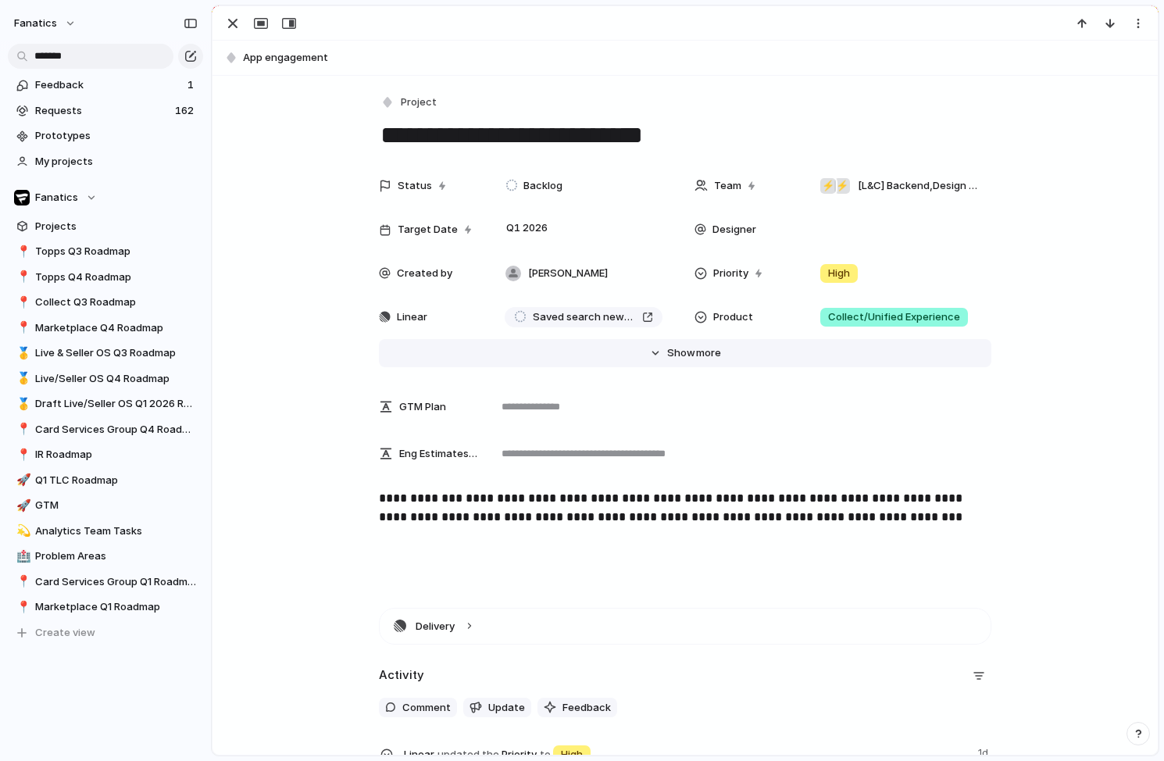
click at [676, 355] on span "Show" at bounding box center [681, 353] width 28 height 16
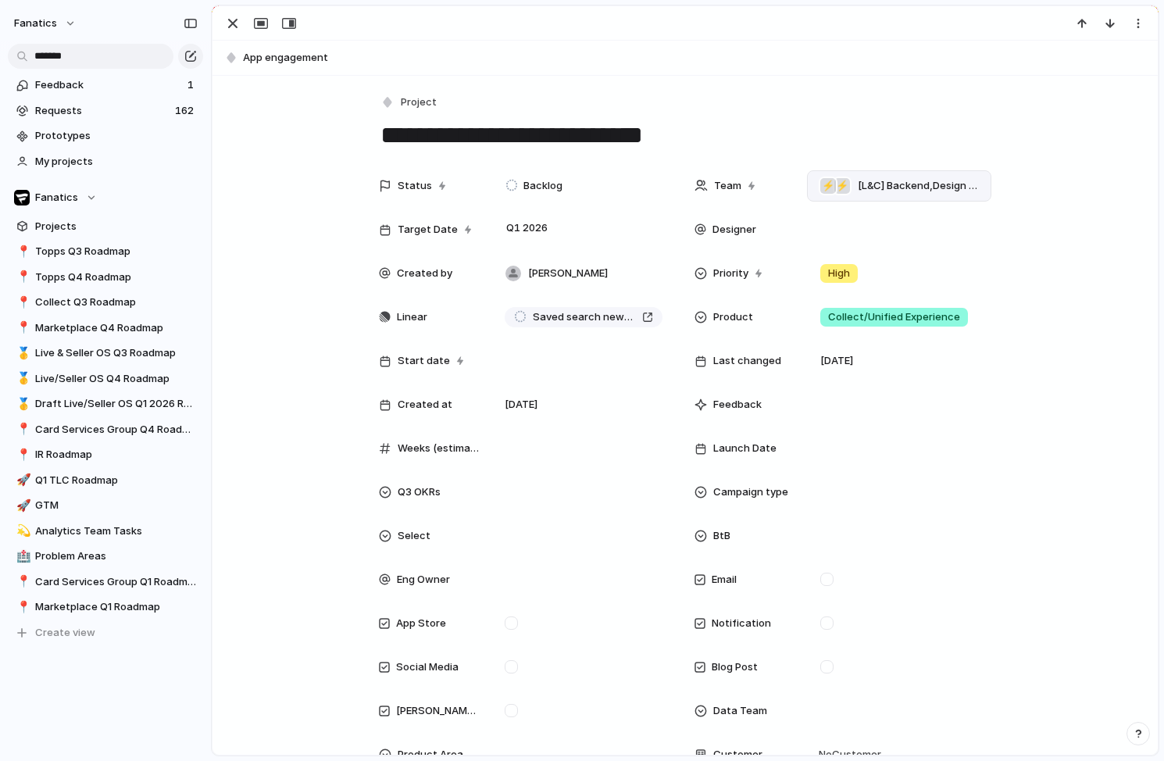
click at [927, 176] on div "⚡ ⚡ [L&C] Backend , Design Team" at bounding box center [899, 185] width 184 height 31
type input "****"
click at [898, 246] on li "⚡ Collect" at bounding box center [911, 249] width 201 height 25
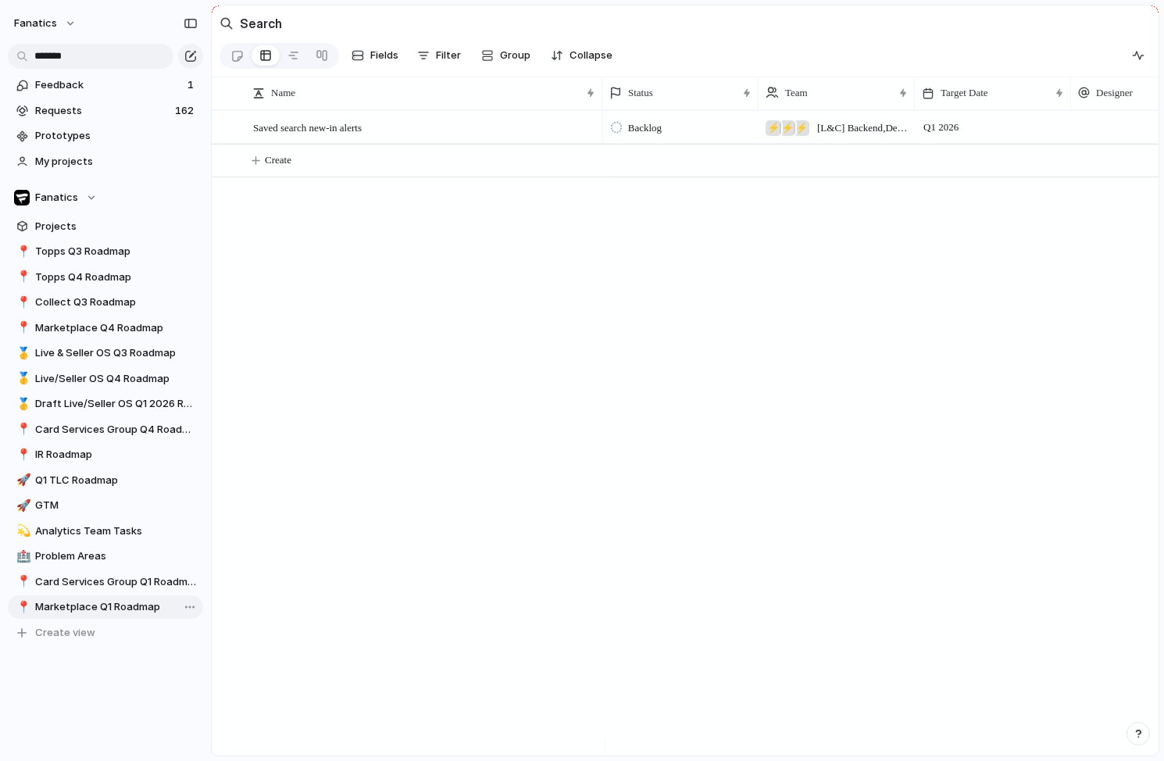
click at [86, 607] on span "Marketplace Q1 Roadmap" at bounding box center [116, 607] width 162 height 16
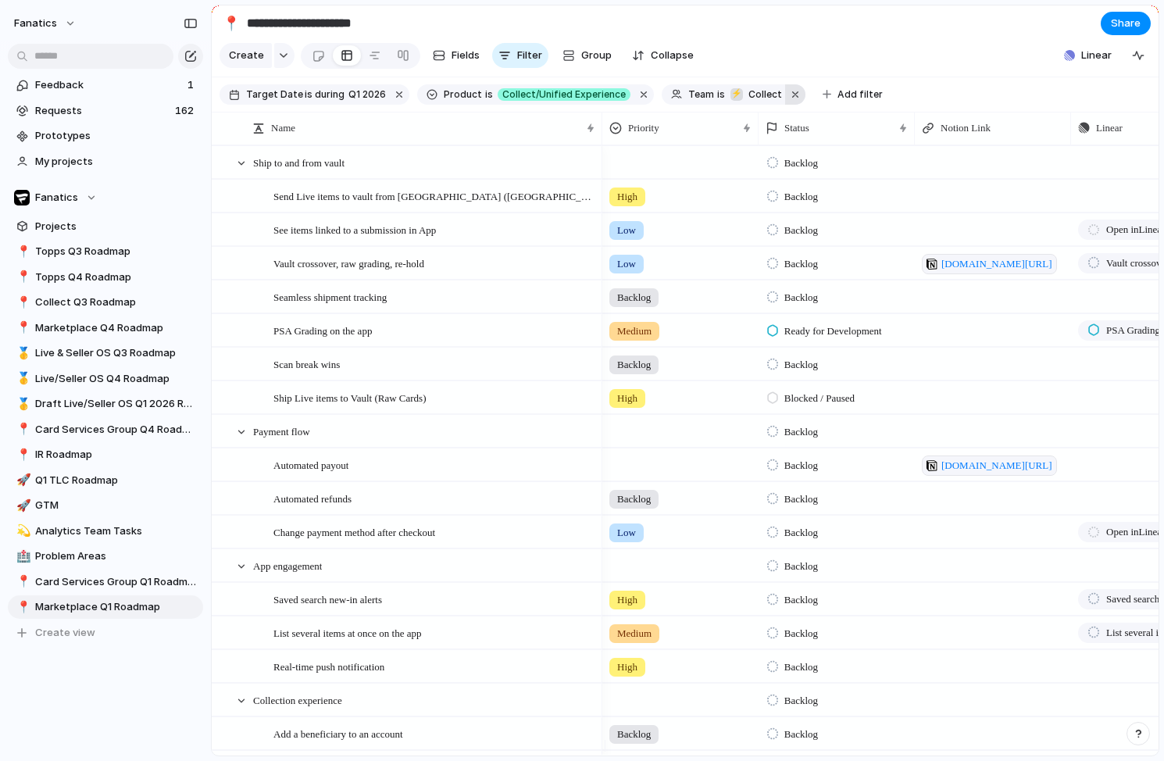
click at [785, 102] on button "button" at bounding box center [795, 94] width 20 height 20
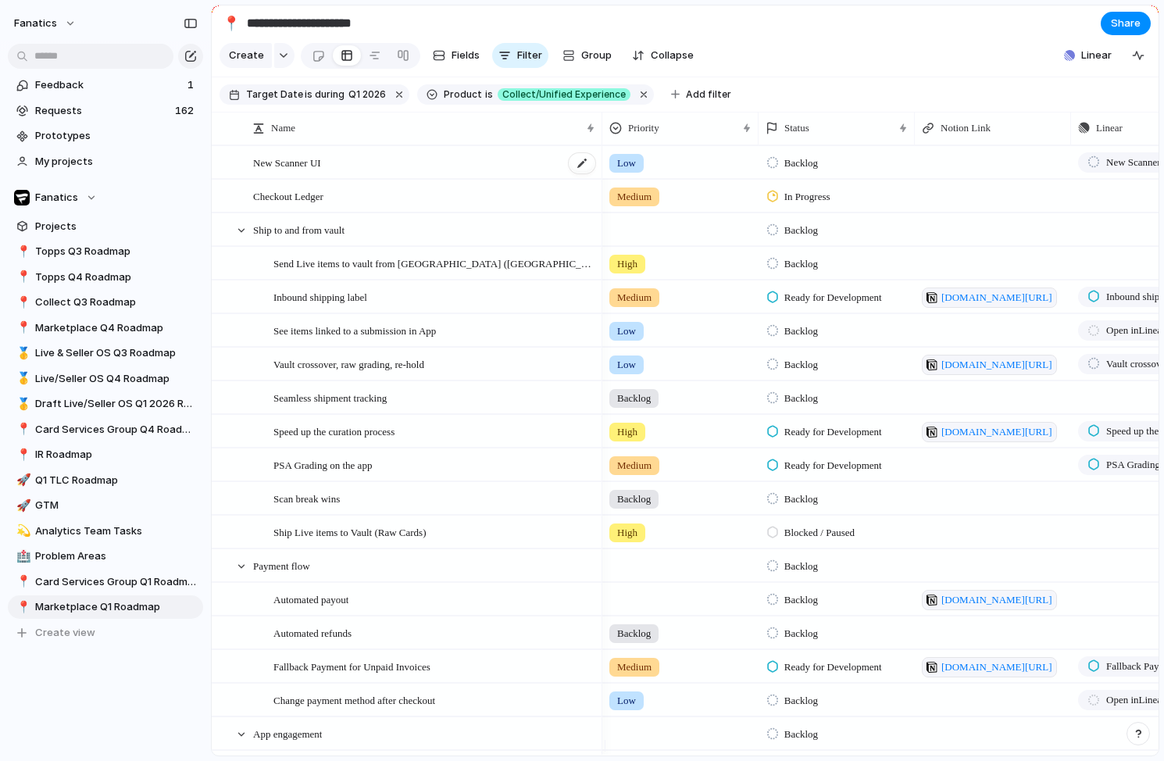
click at [369, 179] on div "New Scanner UI" at bounding box center [425, 163] width 344 height 32
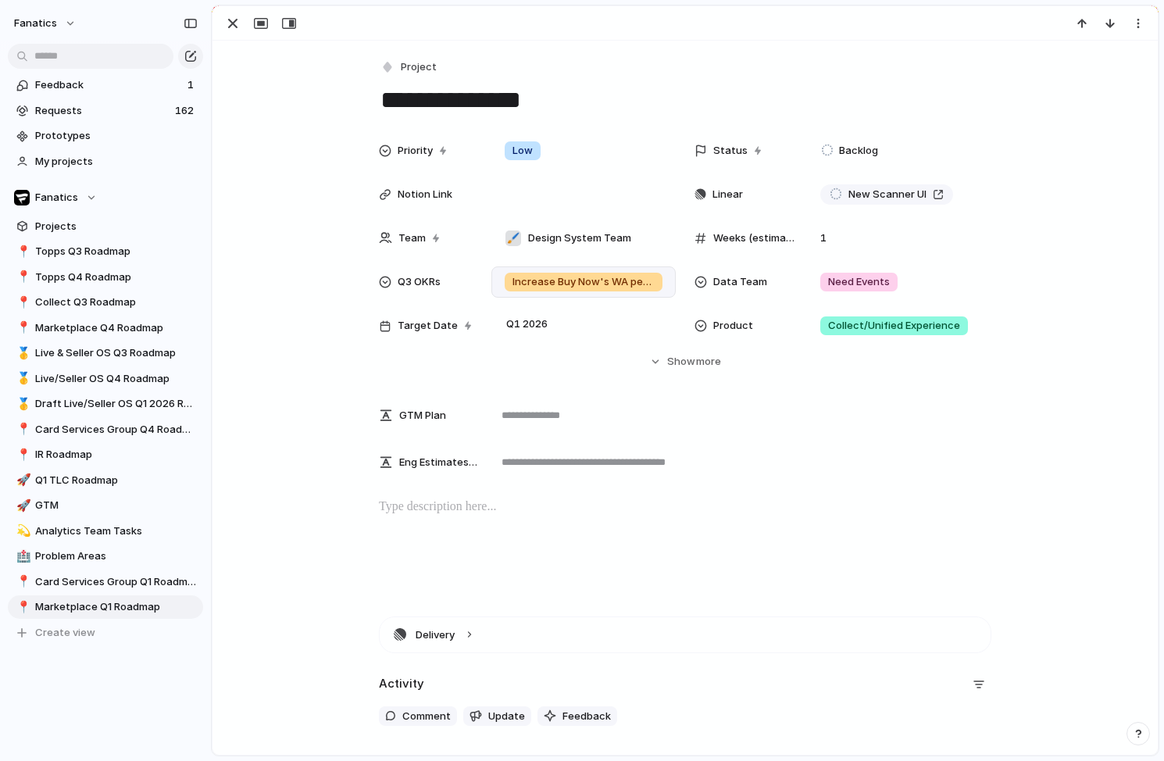
click at [576, 279] on span "Increase Buy Now's WA penetration rate from 11% to 20%" at bounding box center [583, 282] width 142 height 16
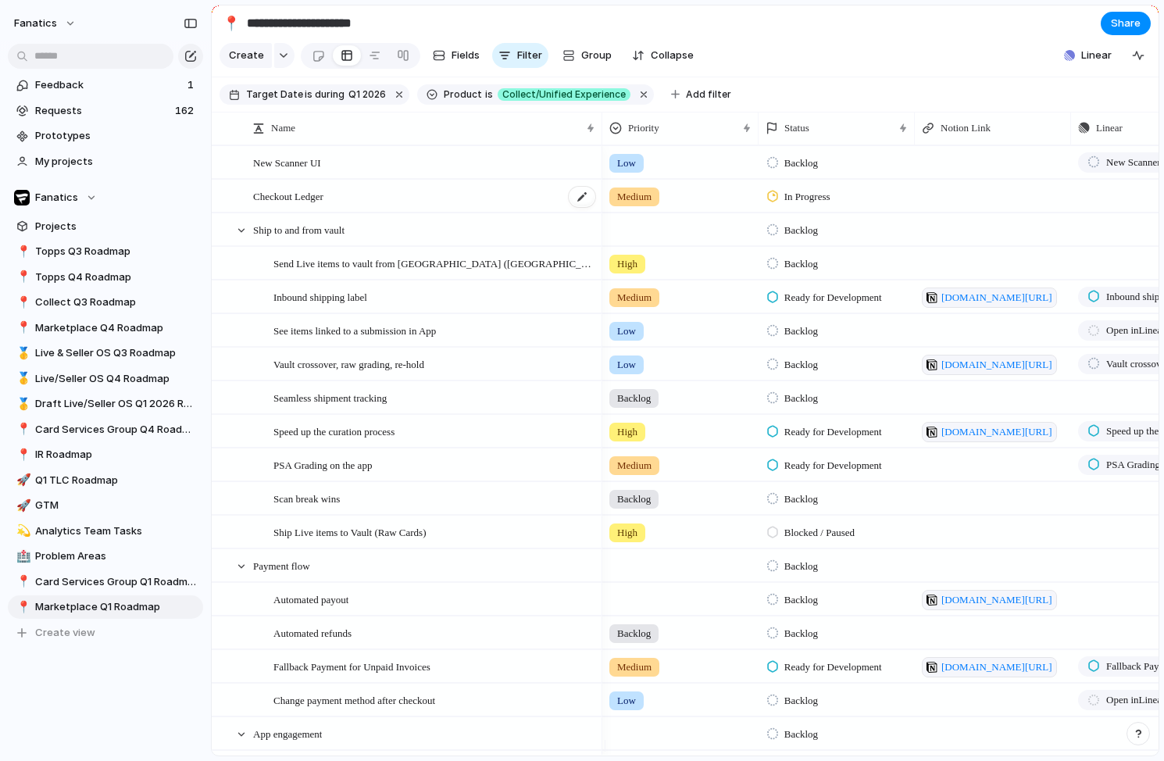
click at [430, 212] on div "Checkout Ledger" at bounding box center [425, 196] width 344 height 32
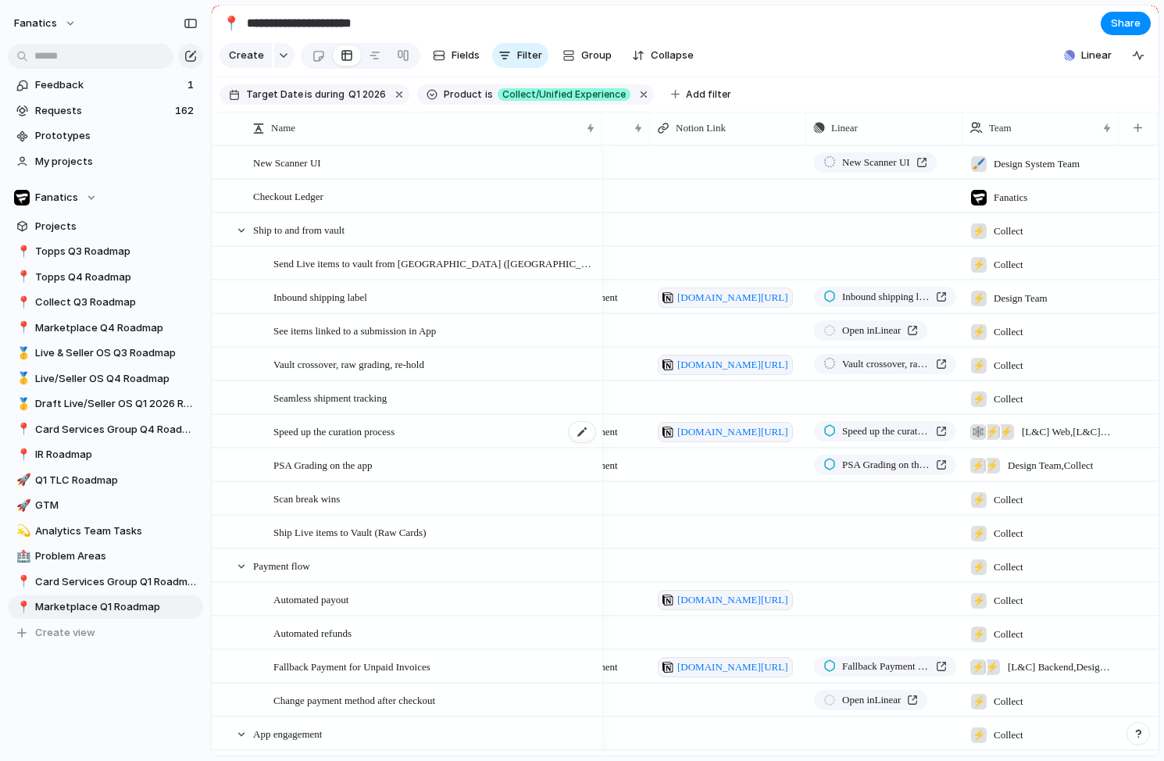
scroll to position [0, 219]
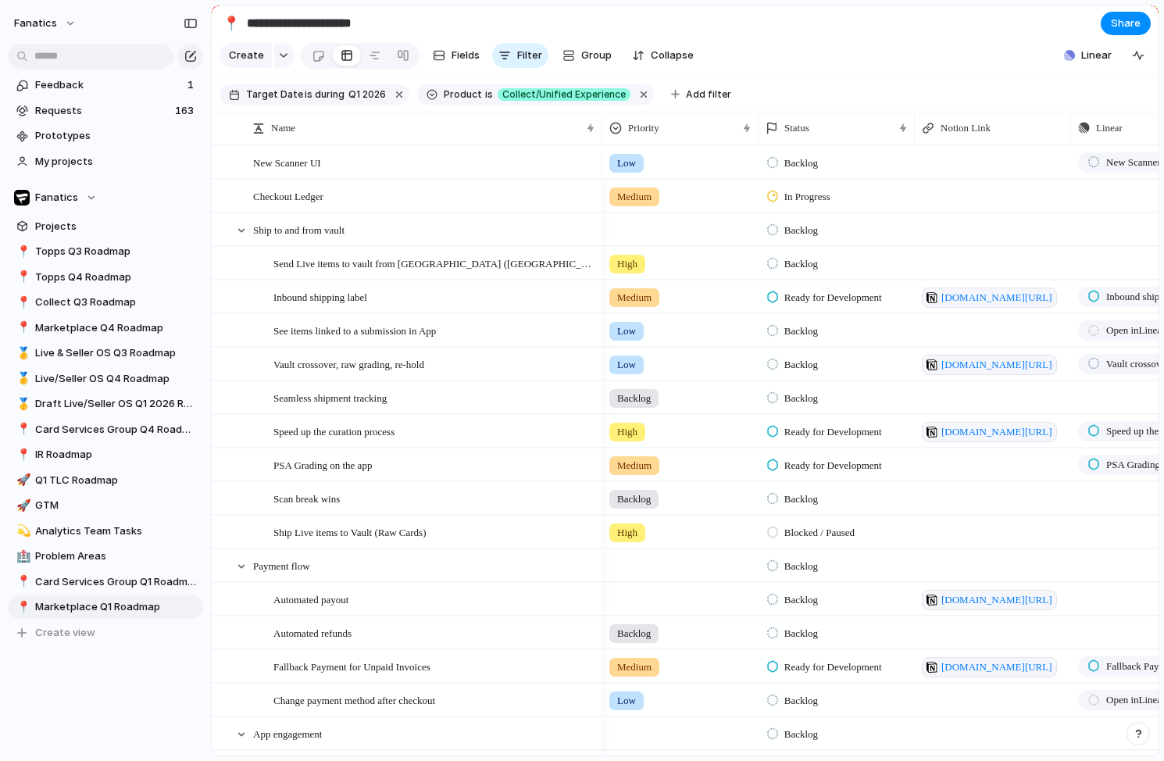
click at [633, 171] on span "Low" at bounding box center [626, 163] width 19 height 16
click at [663, 130] on div "Priority" at bounding box center [679, 128] width 149 height 25
click at [677, 247] on span "Sort descending" at bounding box center [677, 250] width 82 height 16
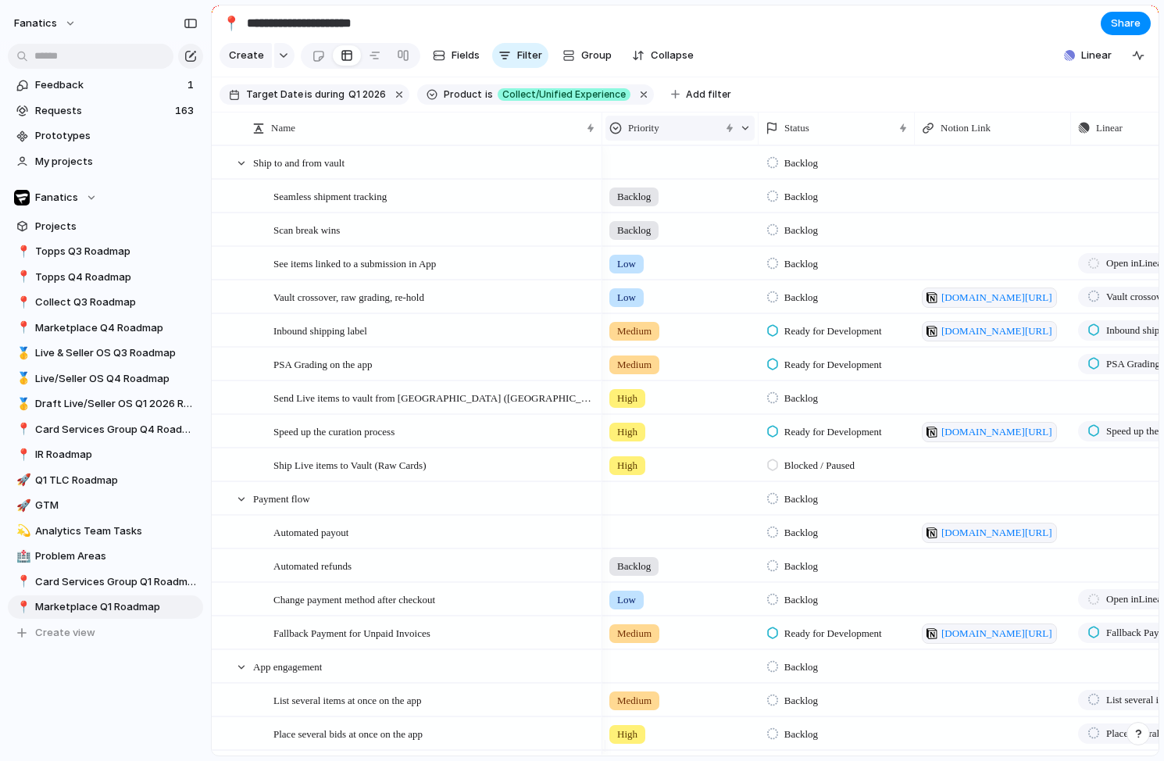
click at [651, 136] on span "Priority" at bounding box center [643, 128] width 31 height 16
click at [664, 223] on span "Sort ascending" at bounding box center [674, 225] width 76 height 16
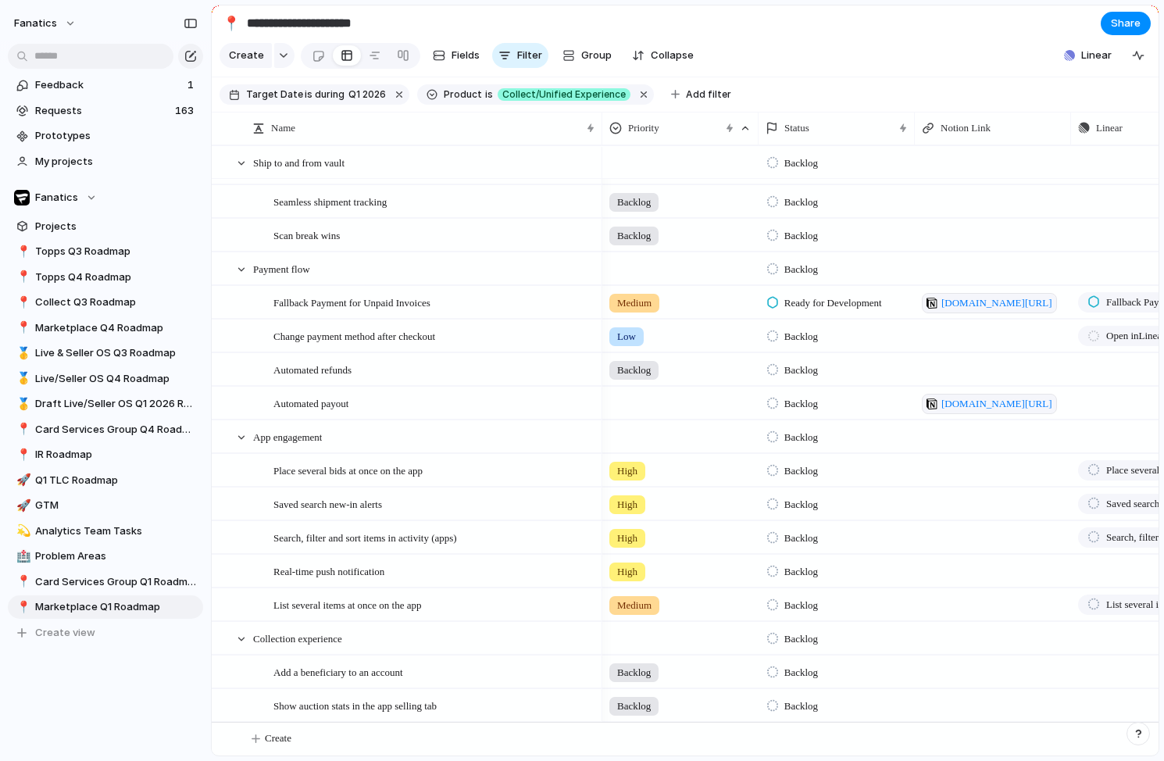
scroll to position [0, 0]
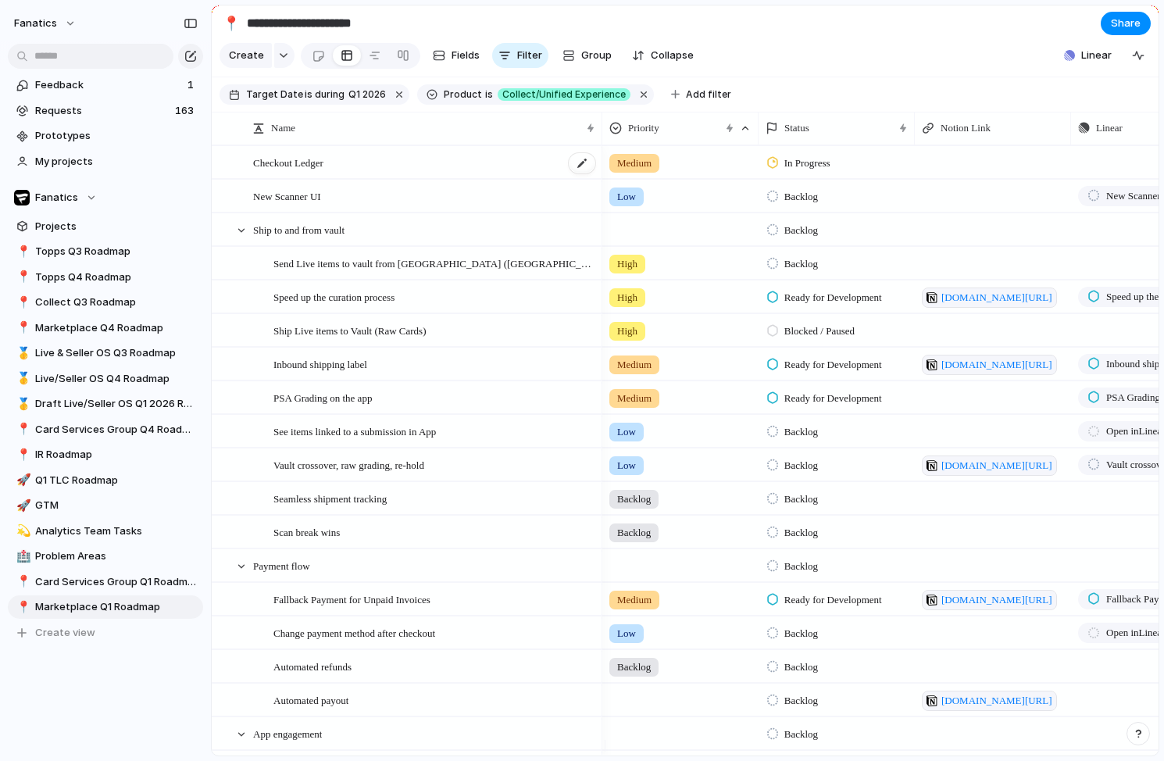
click at [288, 171] on span "Checkout Ledger" at bounding box center [288, 162] width 70 height 18
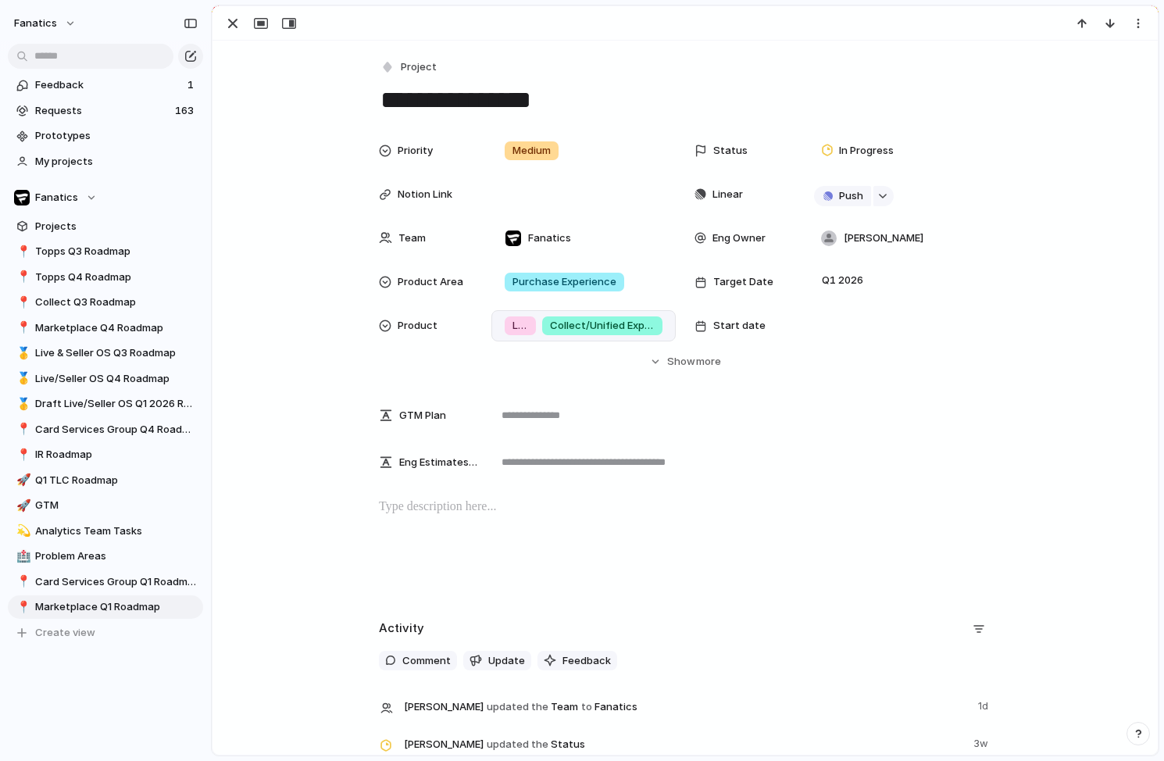
click at [607, 331] on span "Collect/Unified Experience" at bounding box center [602, 326] width 105 height 16
click at [234, 30] on div "button" at bounding box center [232, 23] width 19 height 19
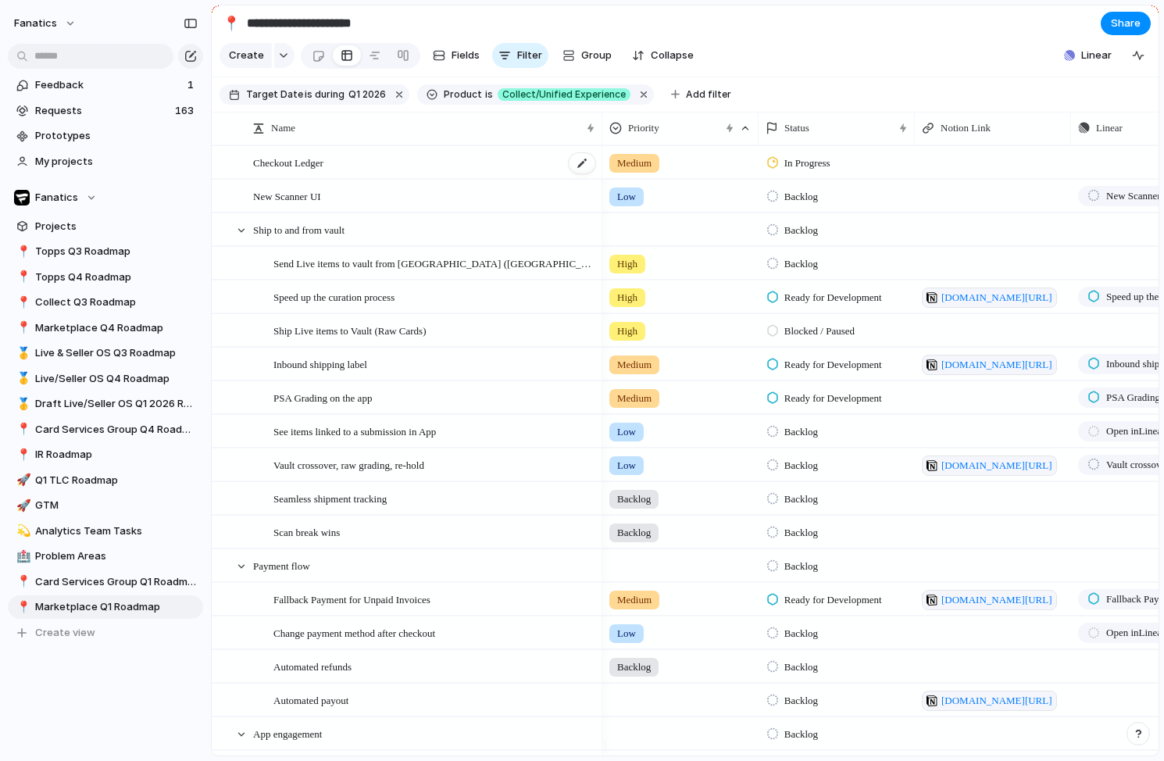
click at [396, 179] on div "Checkout Ledger" at bounding box center [425, 163] width 344 height 32
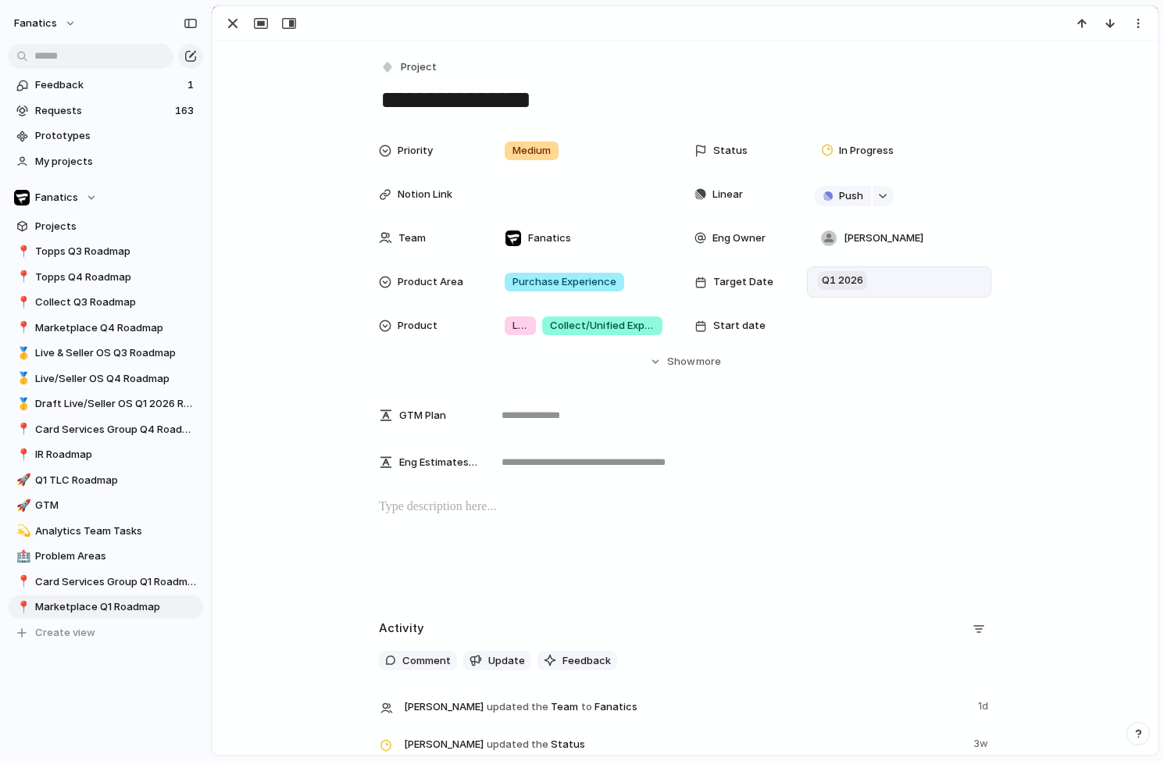
click at [819, 284] on span "Q1 2026" at bounding box center [842, 280] width 49 height 19
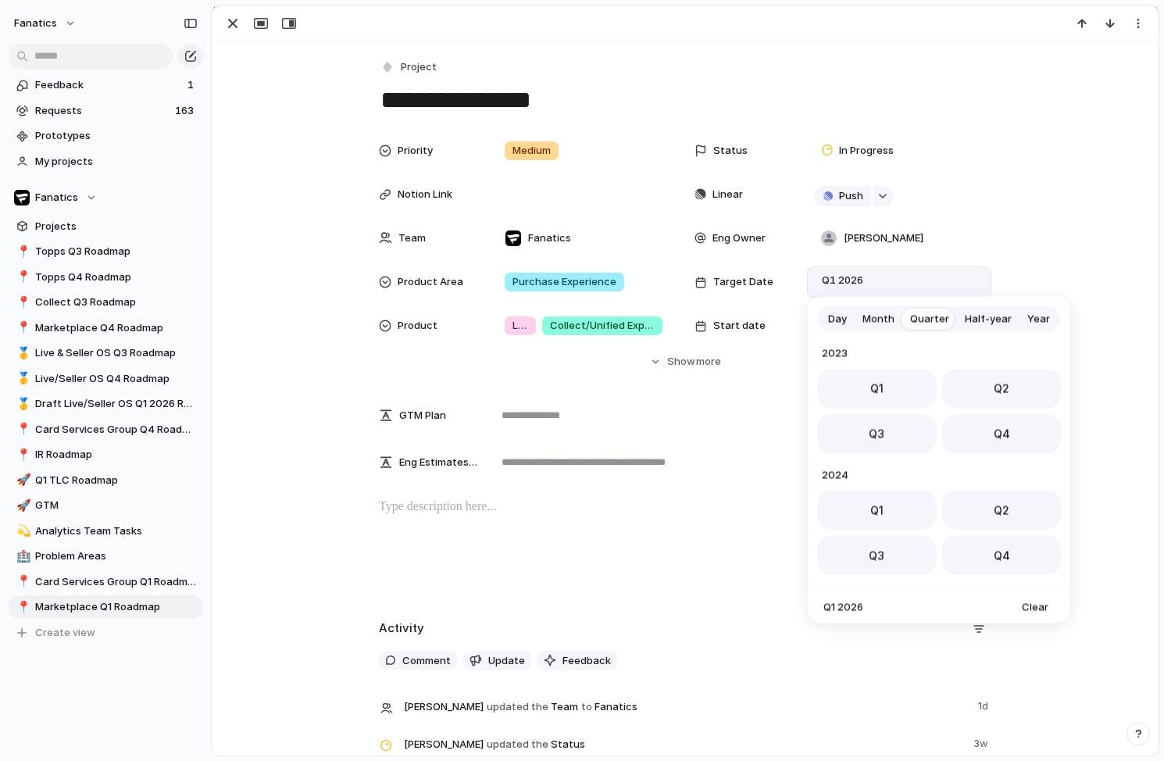
scroll to position [248, 0]
click at [1038, 605] on span "Clear" at bounding box center [1035, 608] width 27 height 16
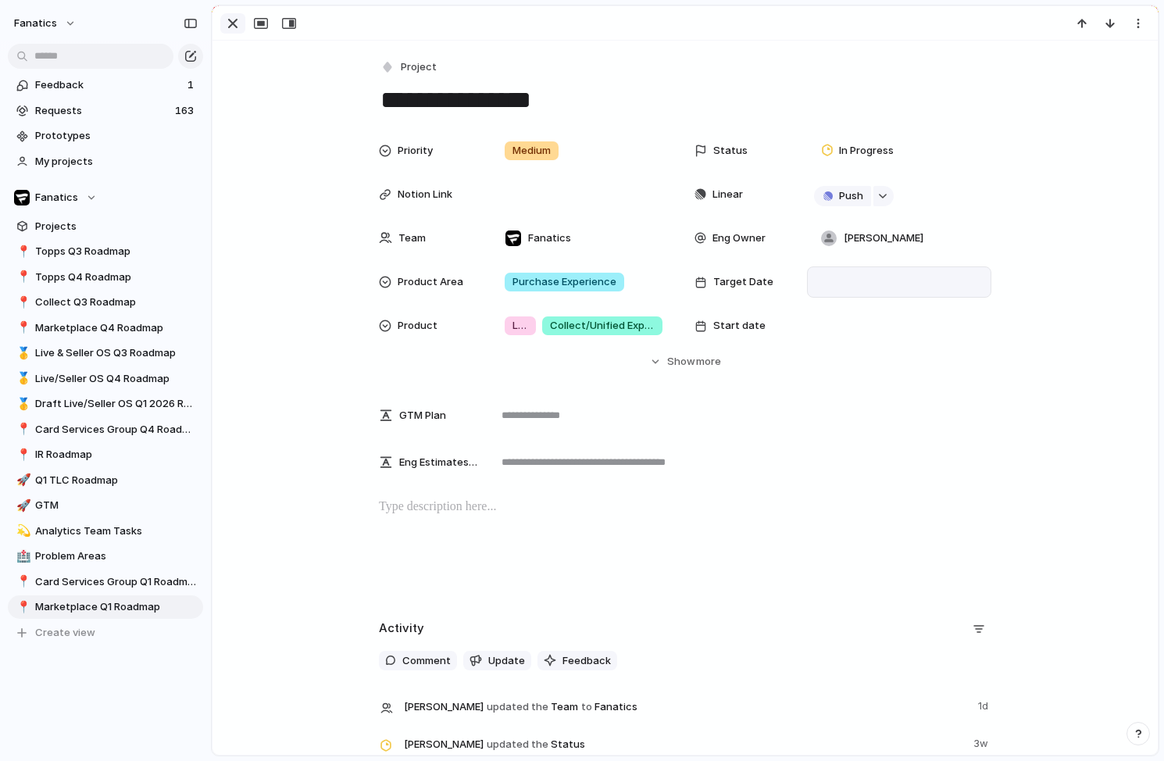
click at [238, 27] on div "button" at bounding box center [232, 23] width 19 height 19
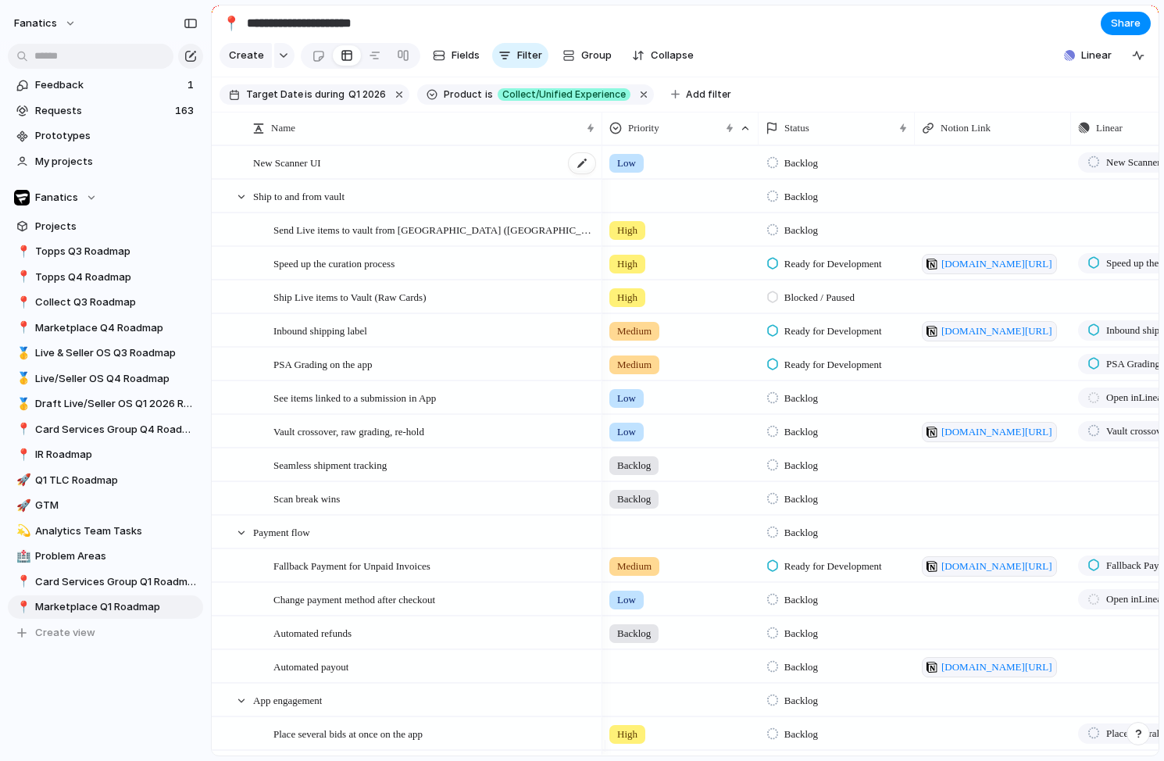
click at [346, 179] on div "New Scanner UI" at bounding box center [425, 163] width 344 height 32
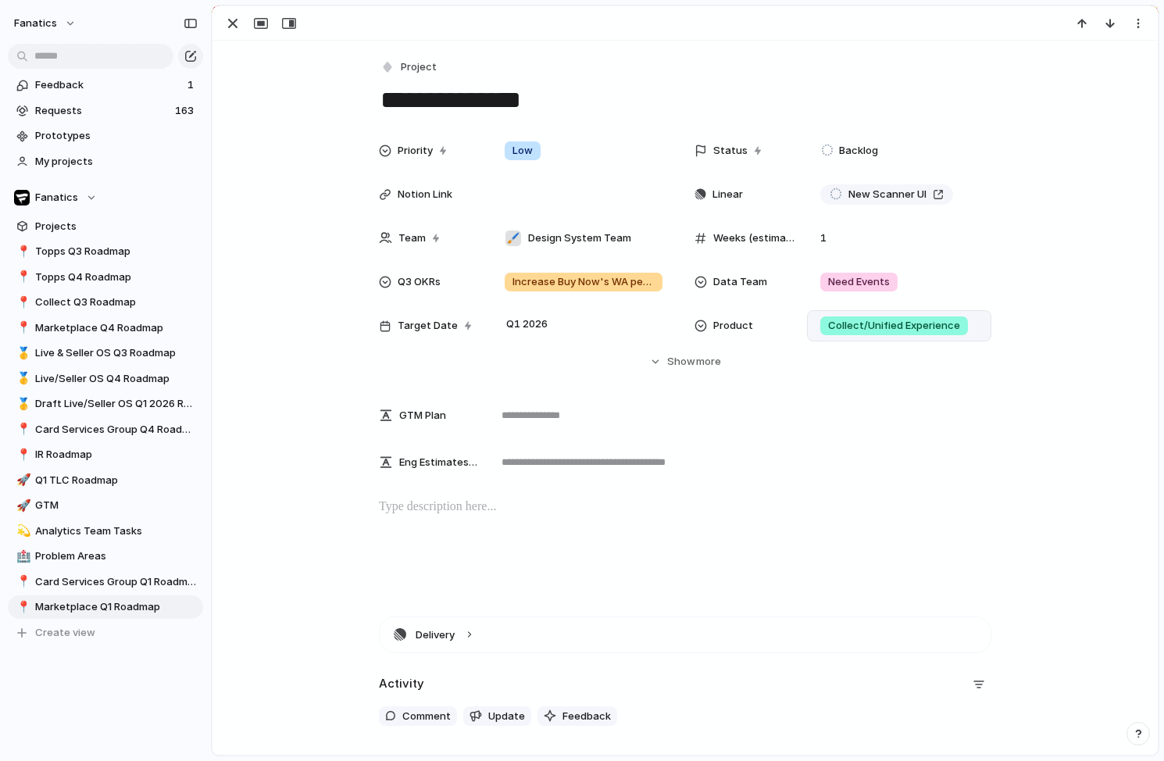
click at [873, 330] on span "Collect/Unified Experience" at bounding box center [894, 326] width 132 height 16
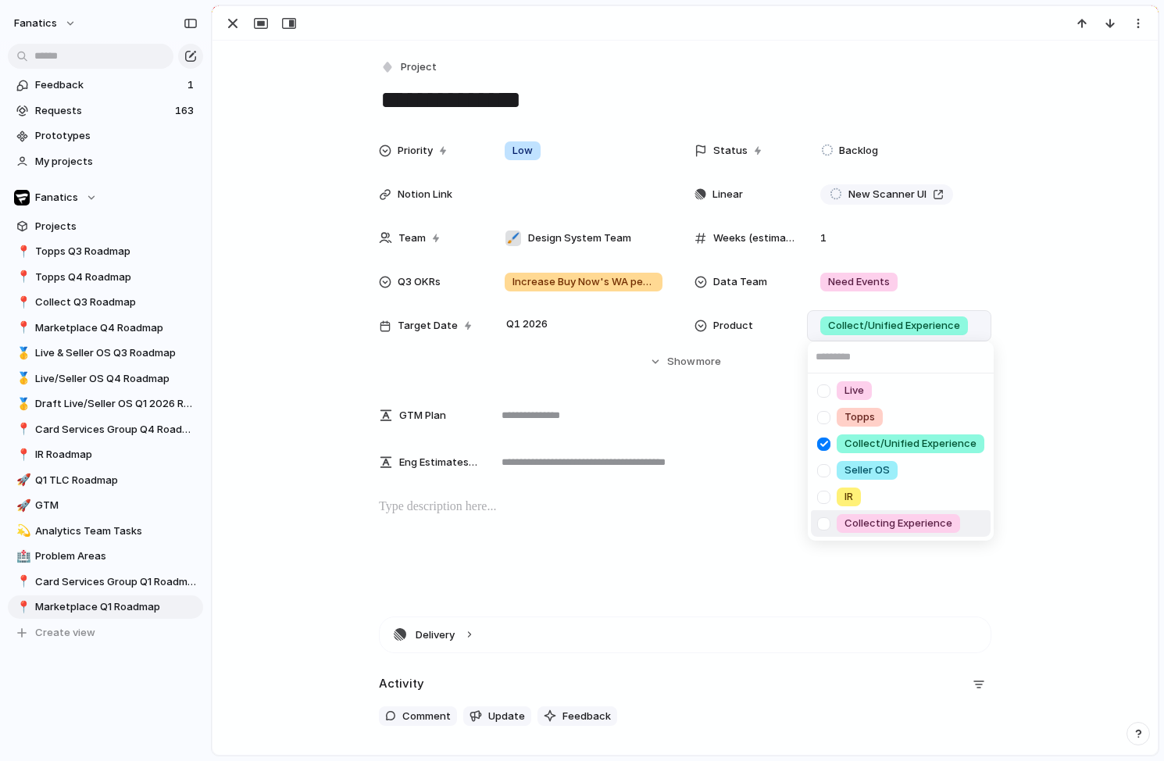
click at [915, 529] on span "Collecting Experience" at bounding box center [898, 524] width 108 height 16
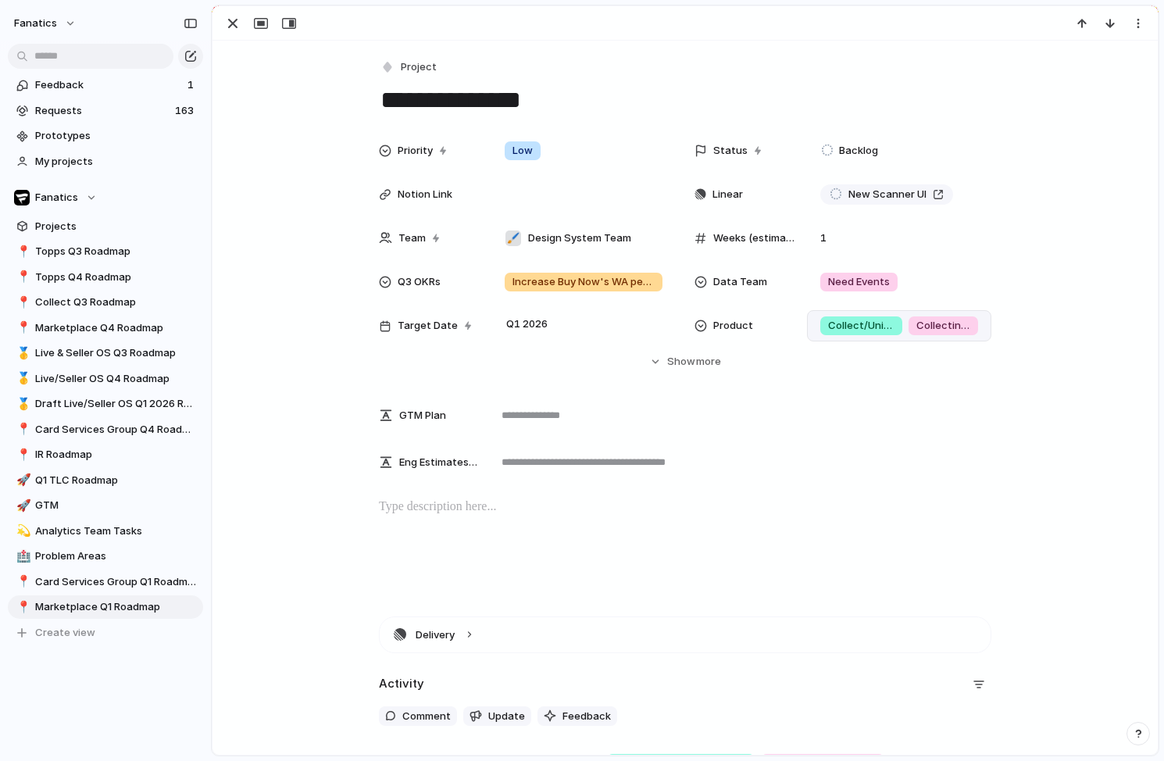
click at [863, 329] on span "Collect/Unified Experience" at bounding box center [861, 326] width 66 height 16
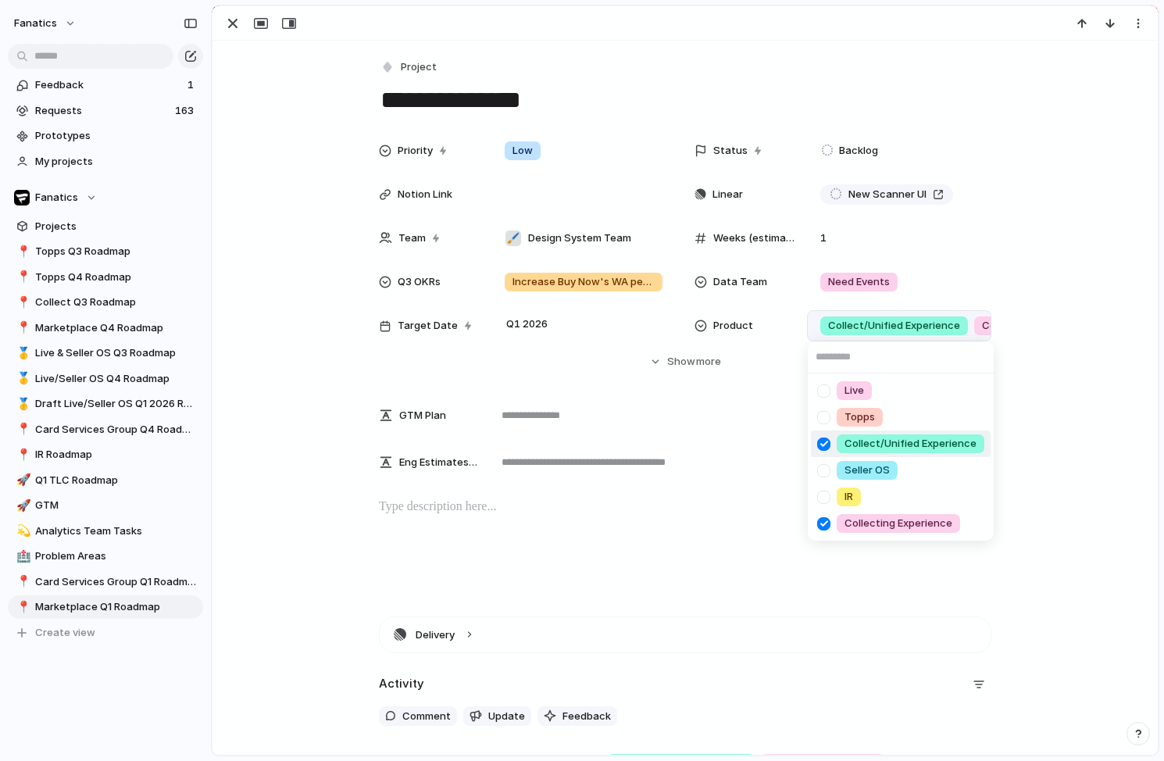
click at [820, 443] on div at bounding box center [823, 443] width 27 height 27
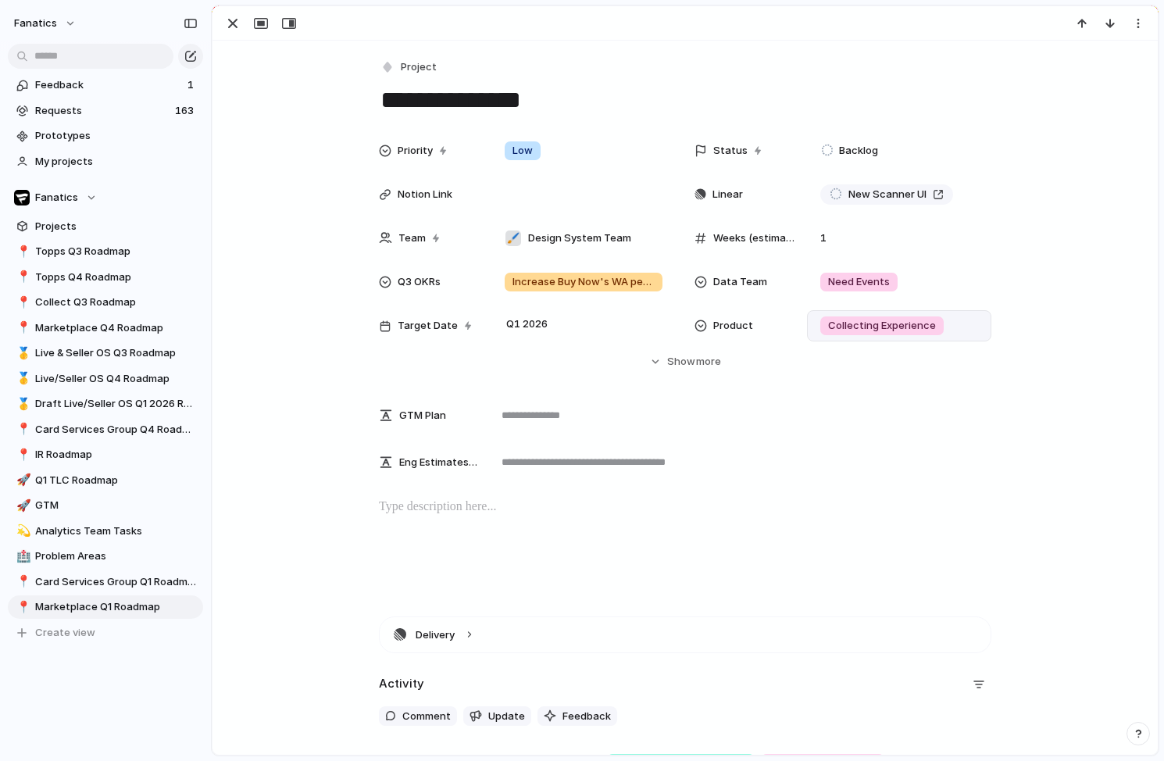
click at [312, 273] on div "Live Topps Collect/Unified Experience Seller OS IR Collecting Experience" at bounding box center [582, 380] width 1164 height 761
click at [230, 27] on div "button" at bounding box center [232, 23] width 19 height 19
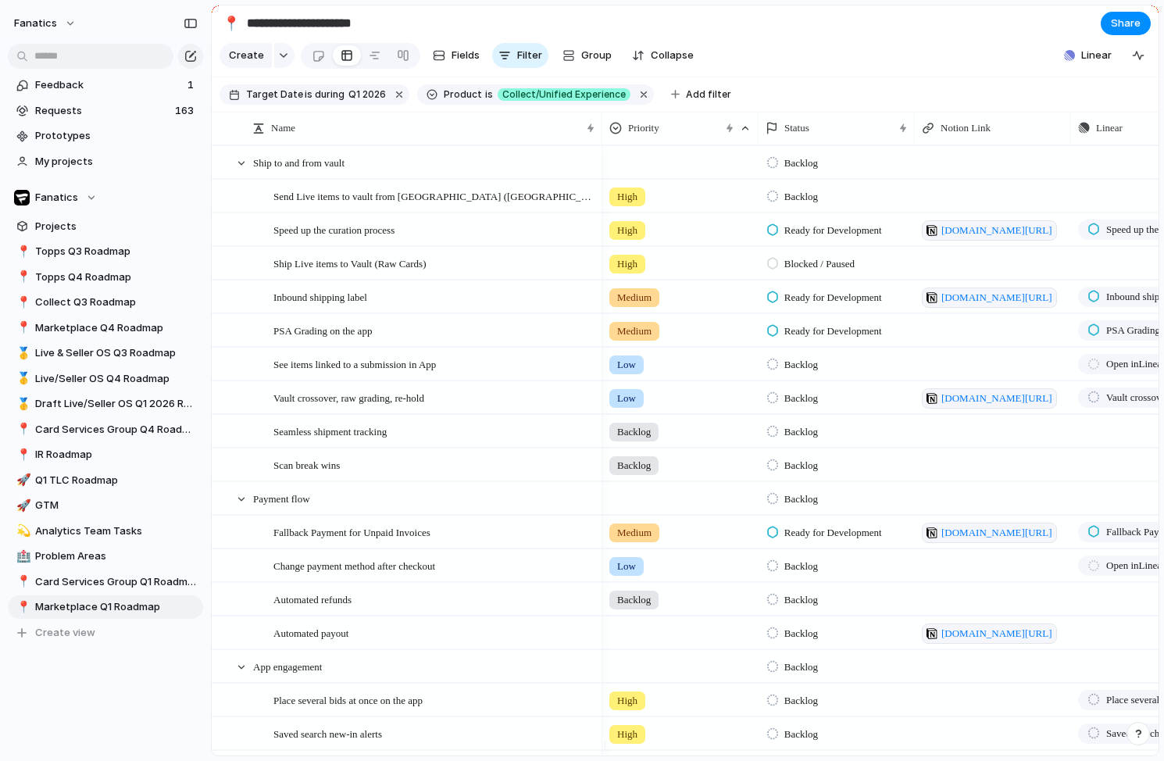
click at [942, 254] on span at bounding box center [992, 251] width 155 height 6
paste textarea "**********"
type textarea "**********"
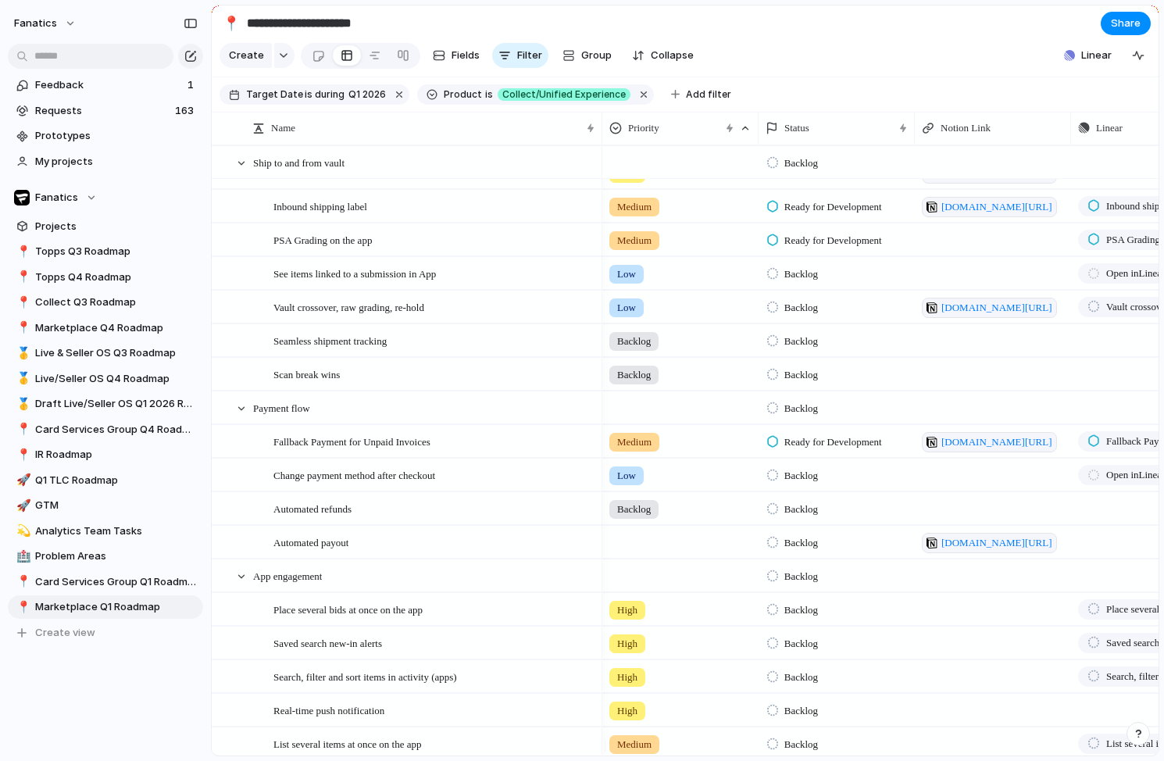
scroll to position [118, 0]
